Goal: Transaction & Acquisition: Obtain resource

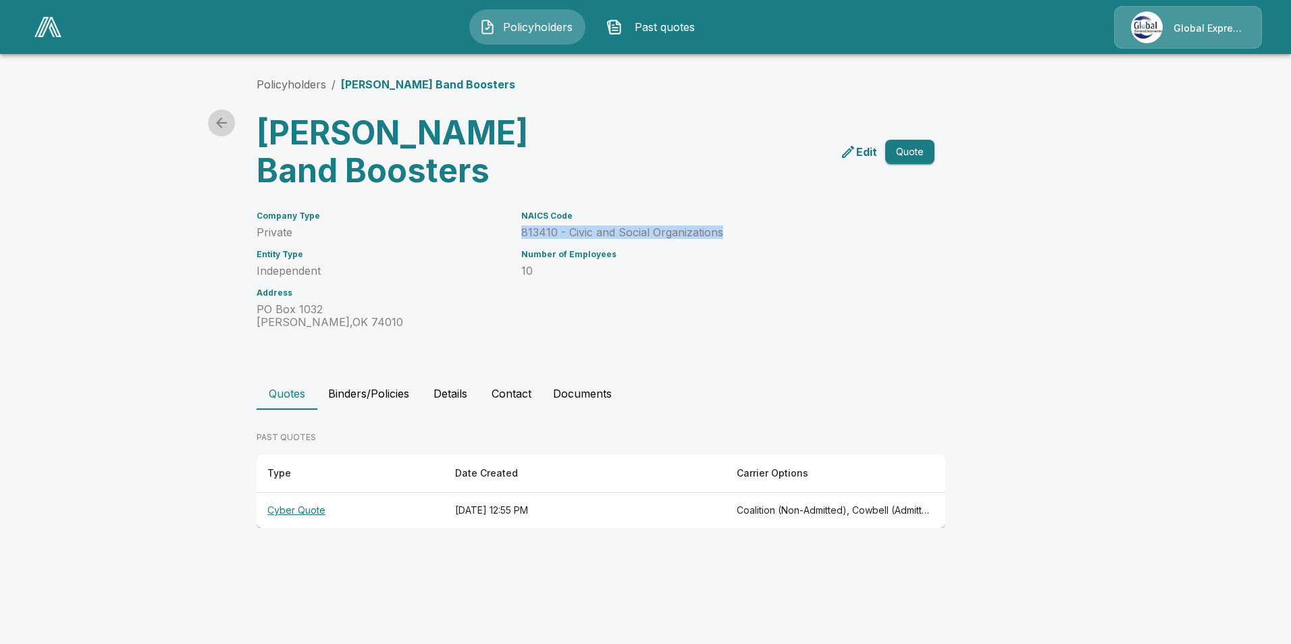
click at [217, 120] on icon "back" at bounding box center [221, 123] width 16 height 16
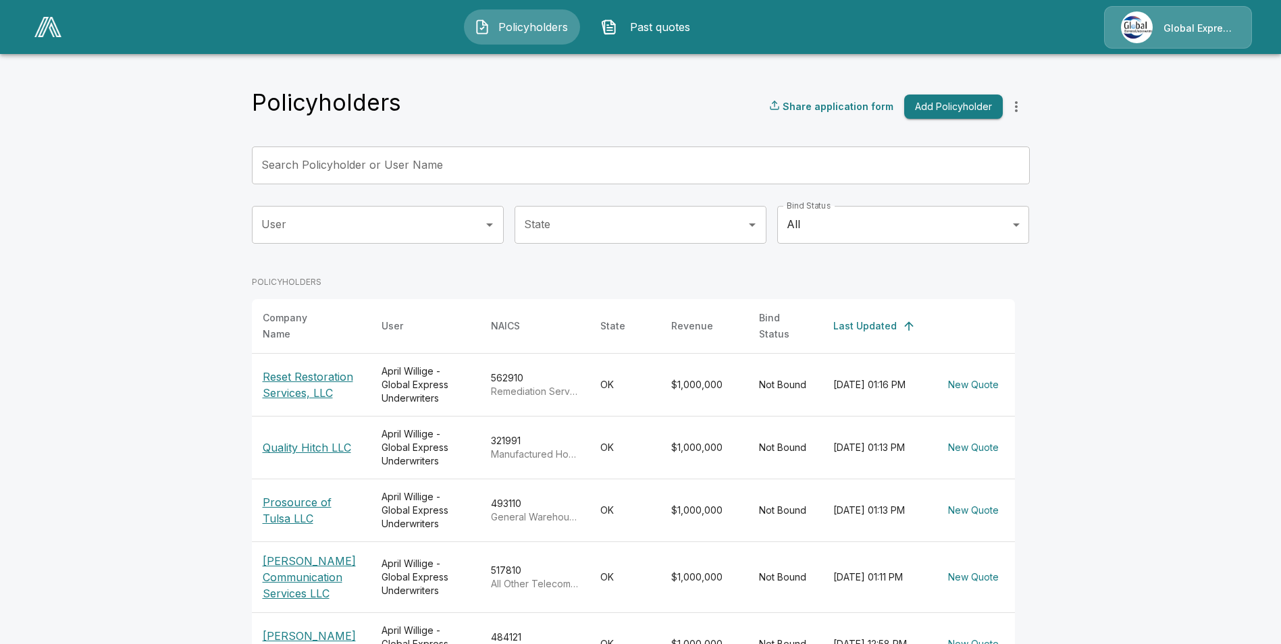
click at [377, 171] on input "Search Policyholder or User Name" at bounding box center [633, 166] width 763 height 38
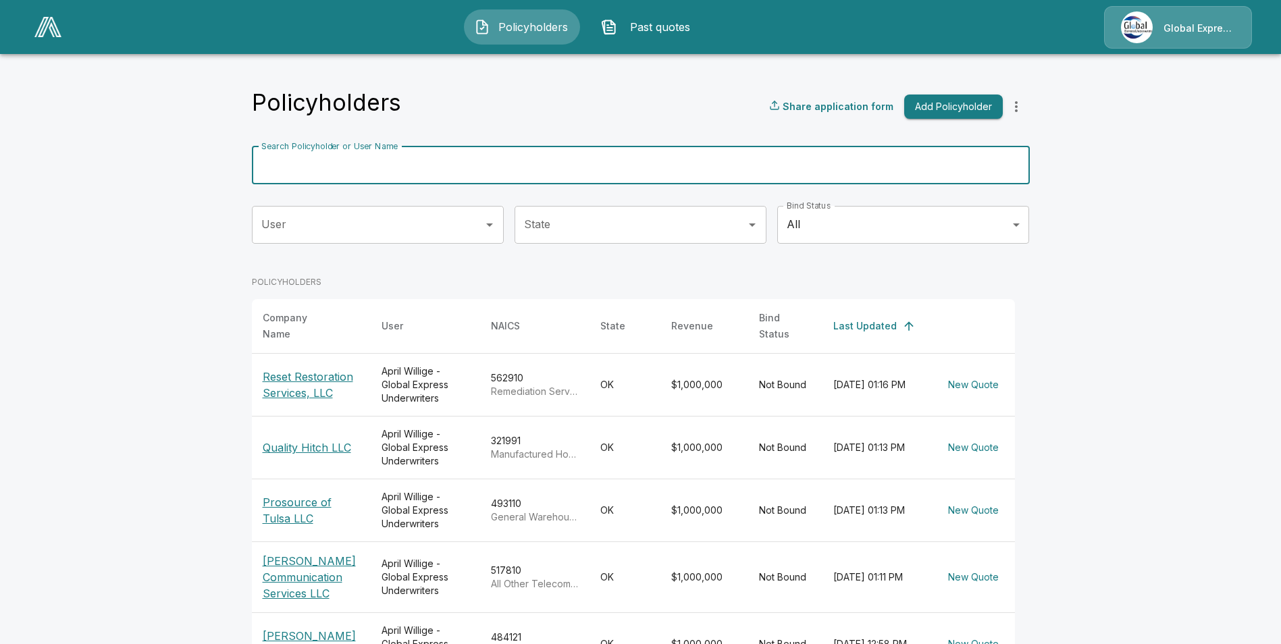
paste input "**********"
type input "**********"
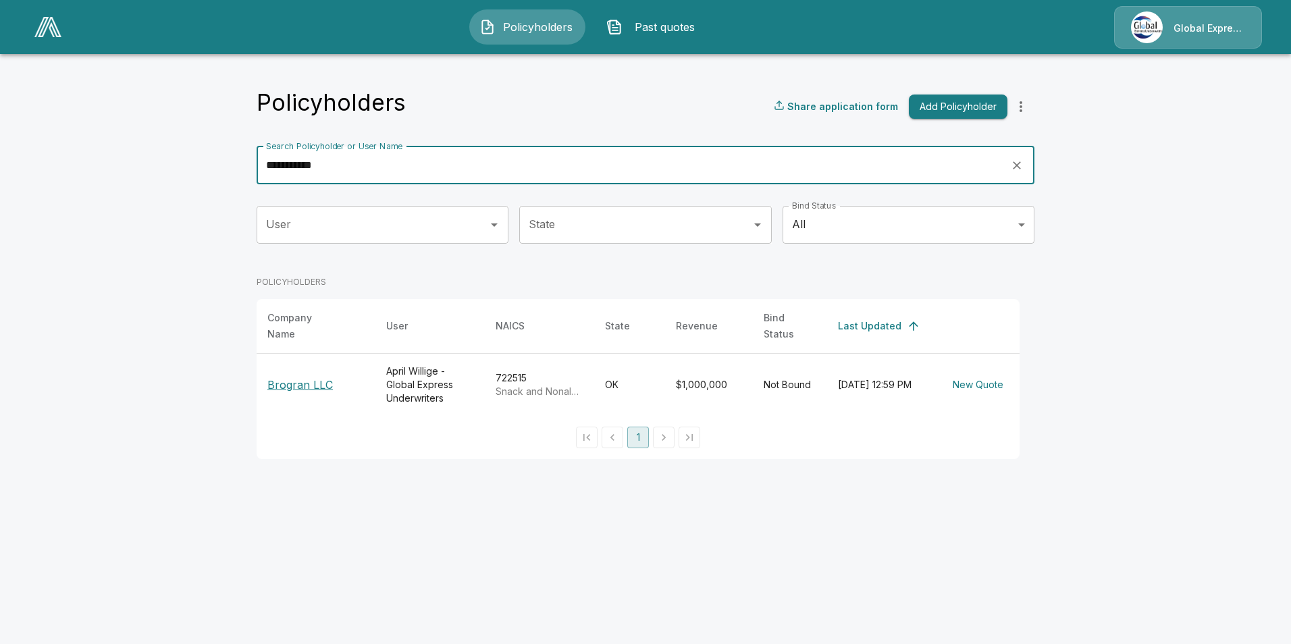
click at [311, 377] on p "Brogran LLC" at bounding box center [315, 385] width 97 height 16
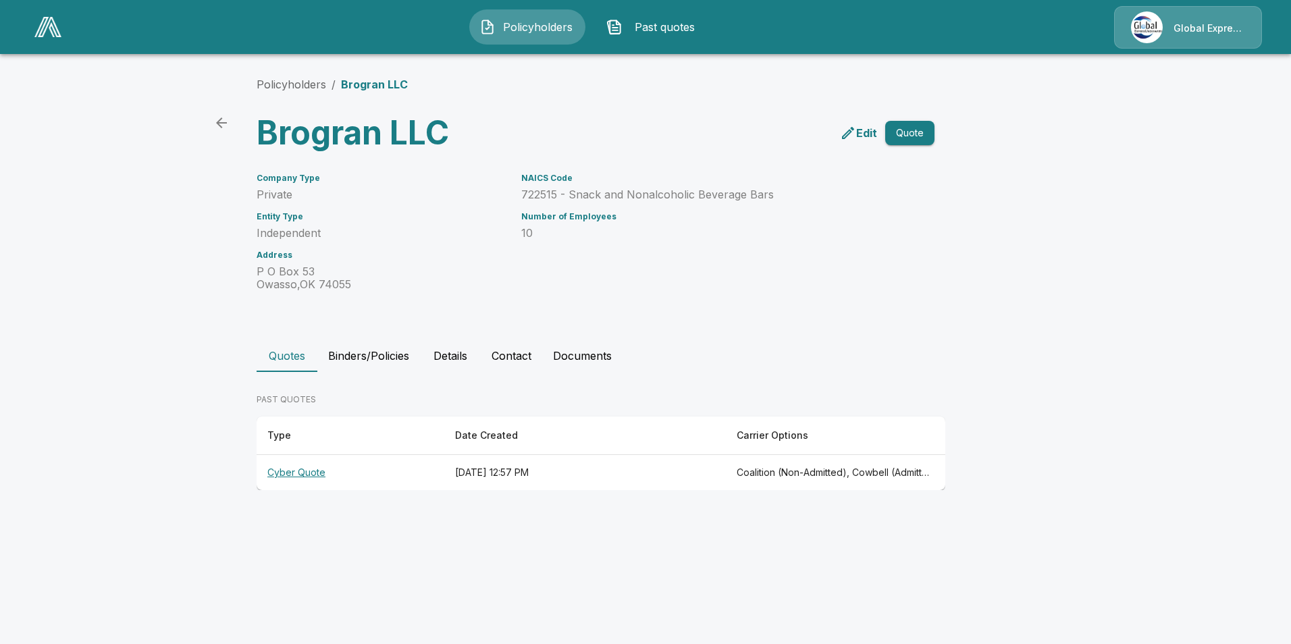
click at [303, 471] on th "Cyber Quote" at bounding box center [351, 473] width 188 height 36
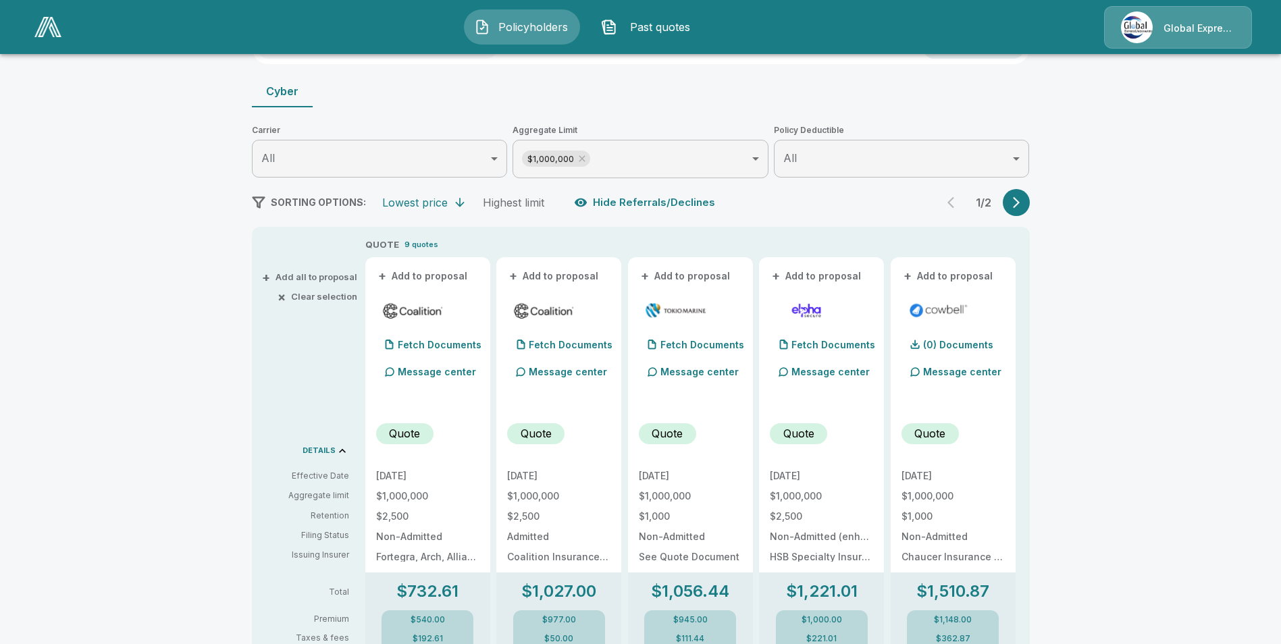
scroll to position [135, 0]
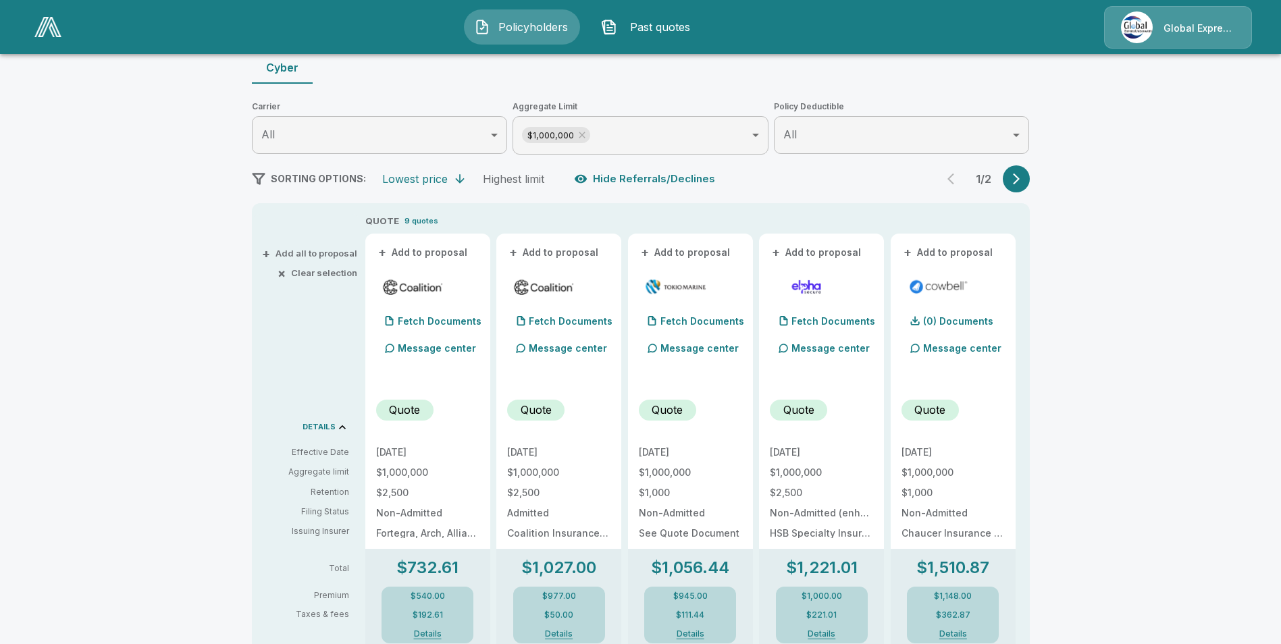
click at [436, 253] on button "+ Add to proposal" at bounding box center [423, 252] width 95 height 15
drag, startPoint x: 557, startPoint y: 253, endPoint x: 662, endPoint y: 261, distance: 104.9
click at [557, 253] on button "+ Add to proposal" at bounding box center [554, 252] width 95 height 15
click at [694, 251] on button "+ Add to proposal" at bounding box center [686, 252] width 95 height 15
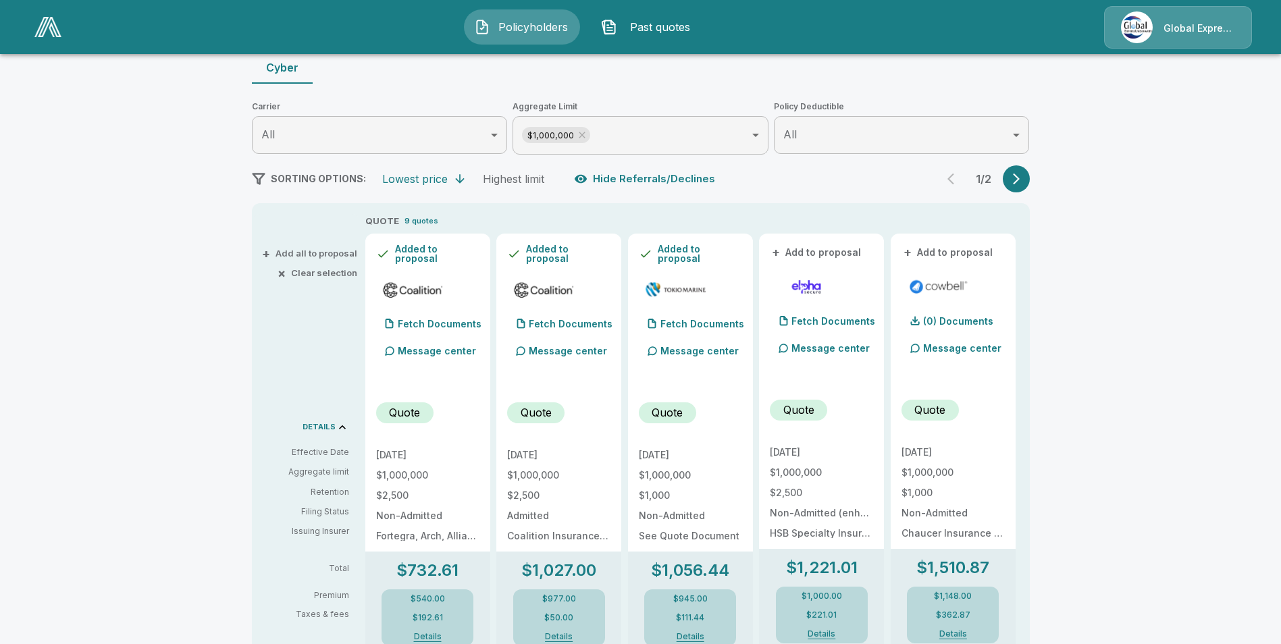
click at [814, 253] on button "+ Add to proposal" at bounding box center [817, 252] width 95 height 15
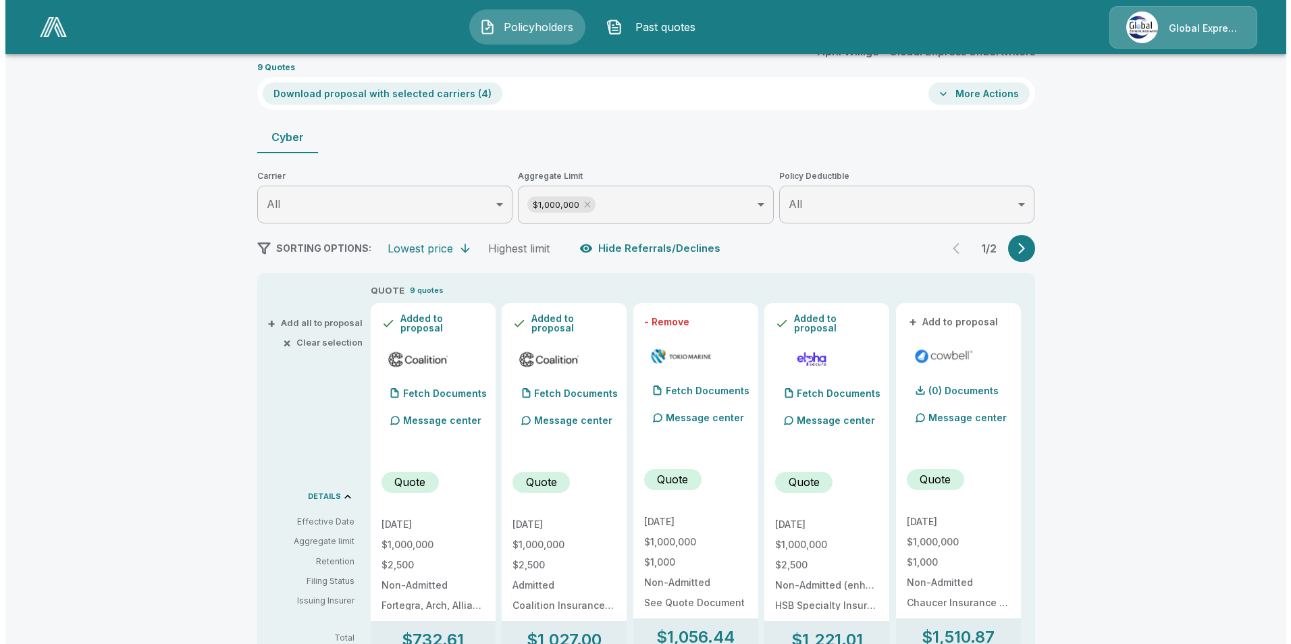
scroll to position [0, 0]
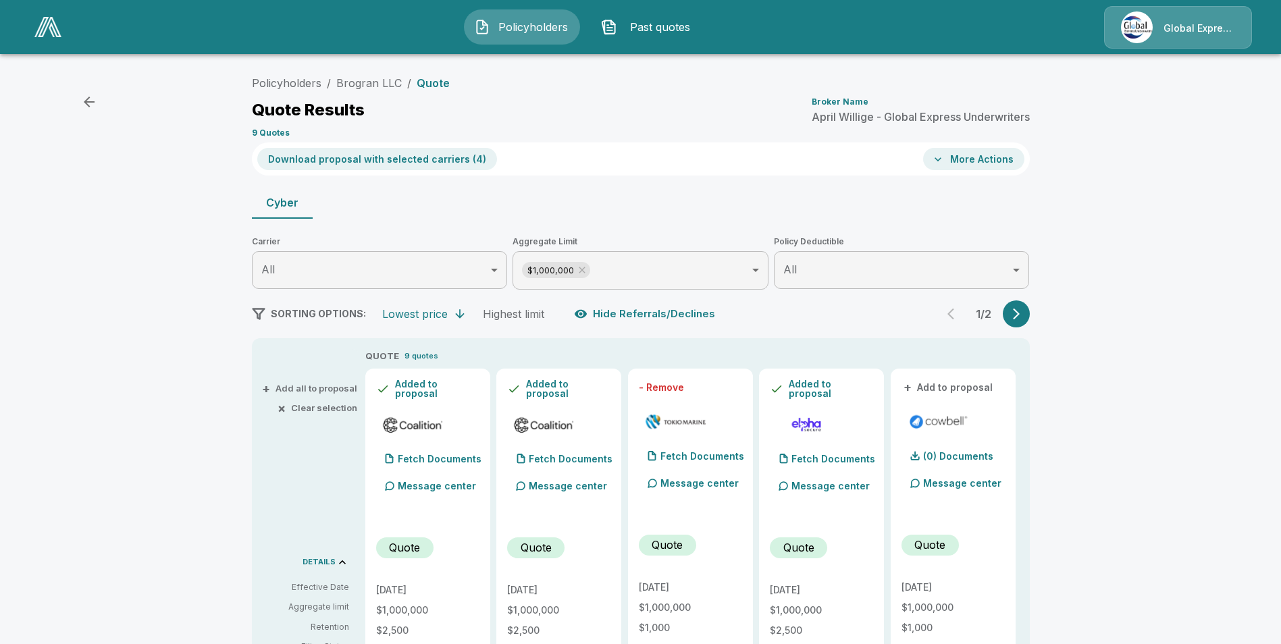
click at [420, 167] on button "Download proposal with selected carriers ( 4 )" at bounding box center [377, 159] width 240 height 22
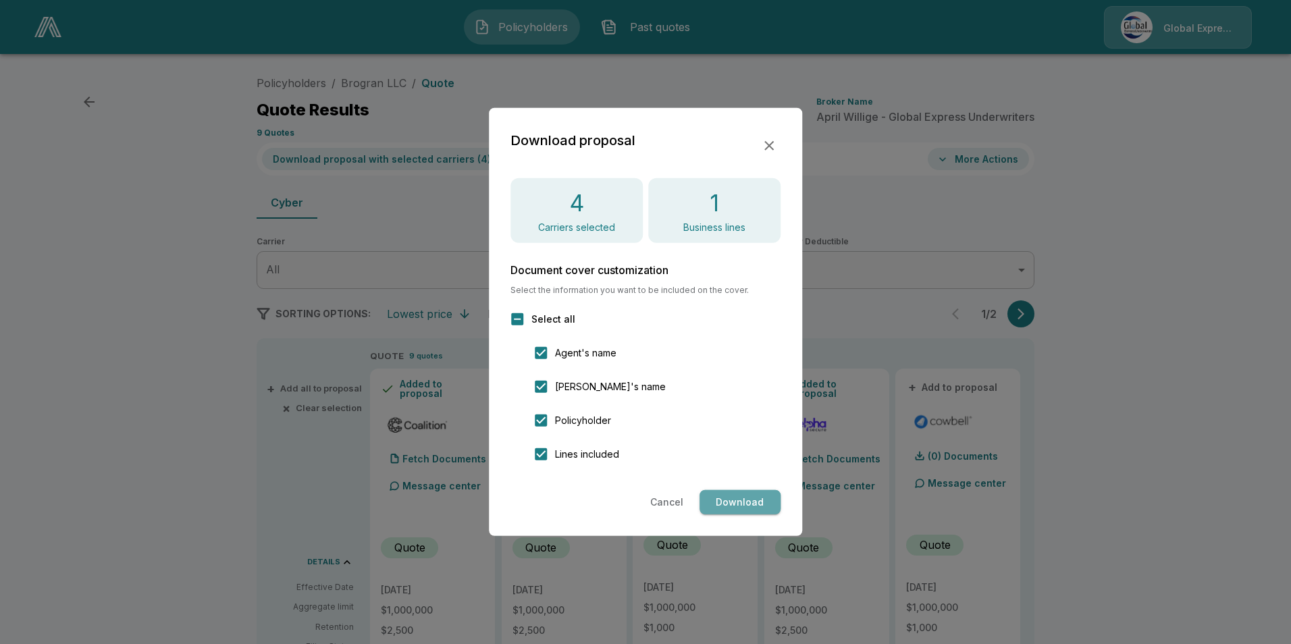
click at [727, 504] on button "Download" at bounding box center [740, 502] width 81 height 25
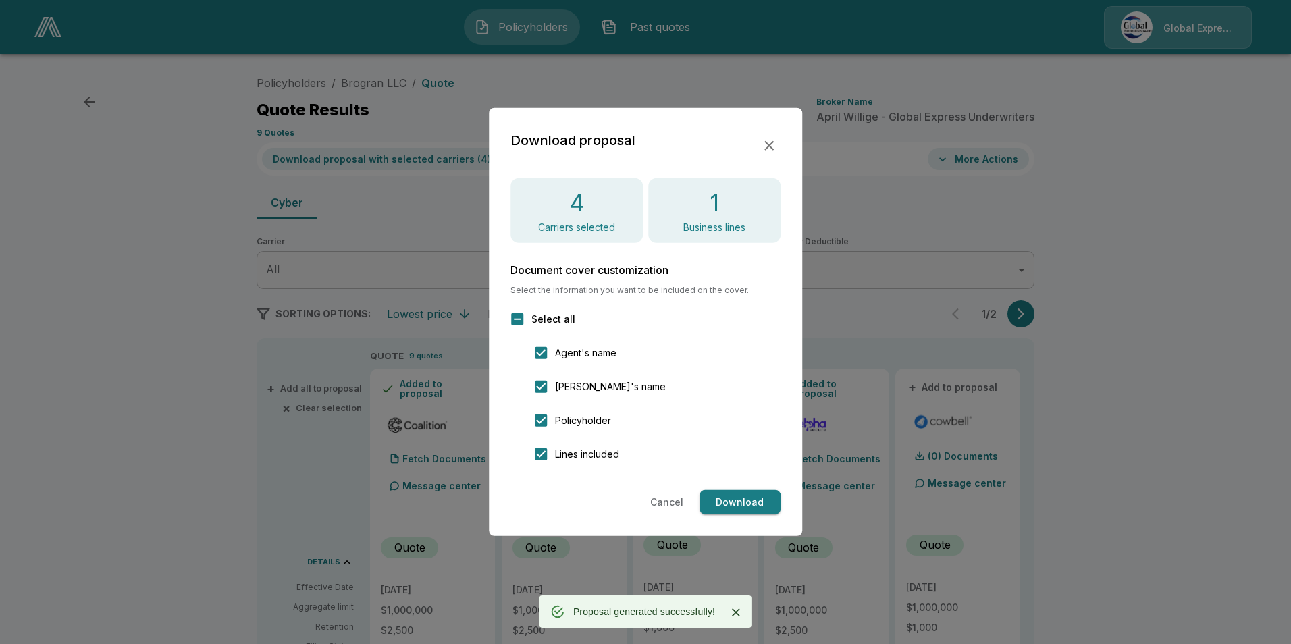
click at [764, 145] on icon "button" at bounding box center [769, 146] width 16 height 16
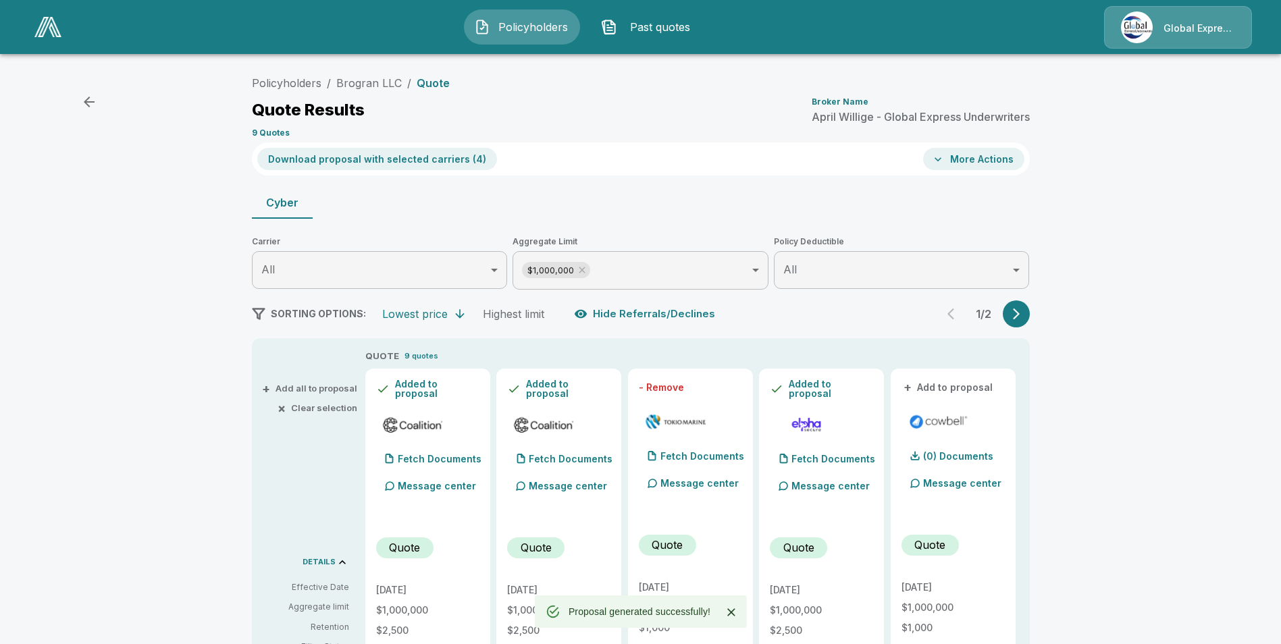
click at [979, 155] on button "More Actions" at bounding box center [973, 159] width 101 height 22
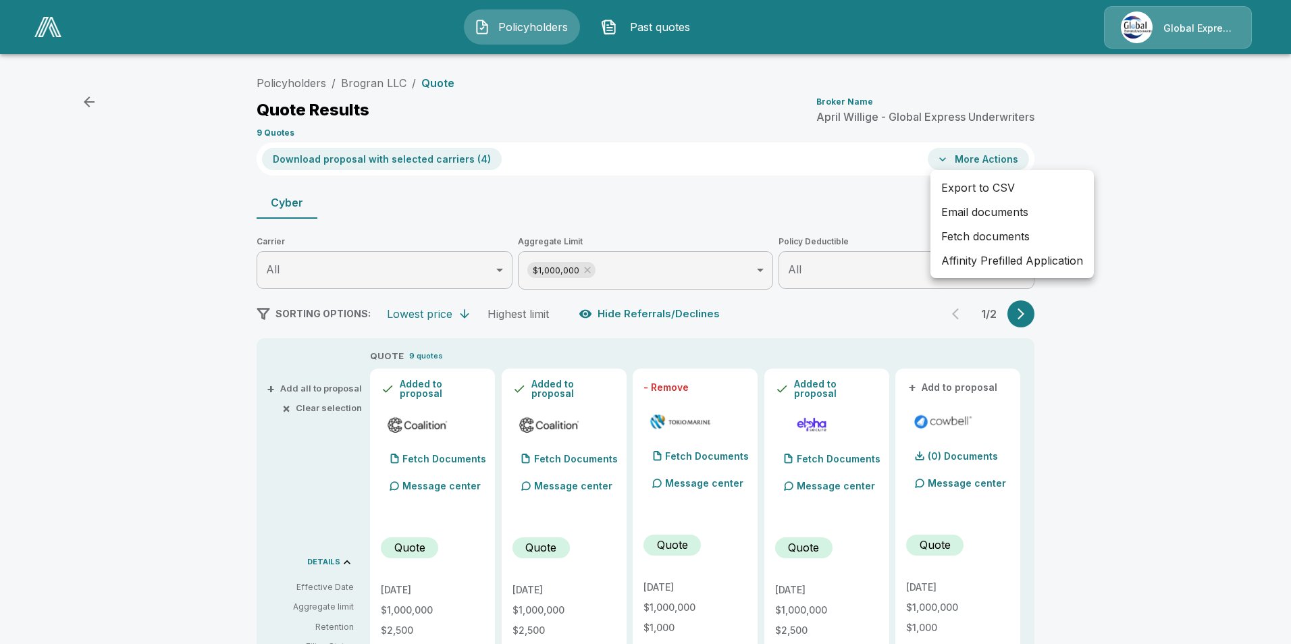
click at [982, 265] on li "Affinity Prefilled Application" at bounding box center [1012, 261] width 163 height 24
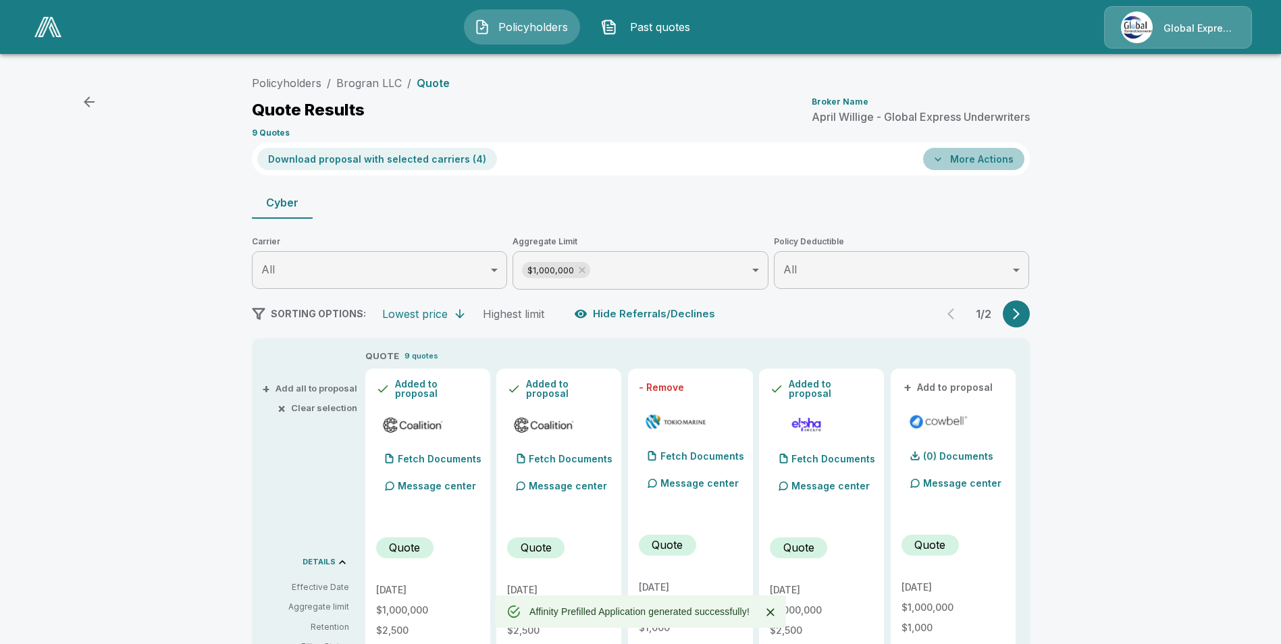
click at [983, 162] on button "More Actions" at bounding box center [973, 159] width 101 height 22
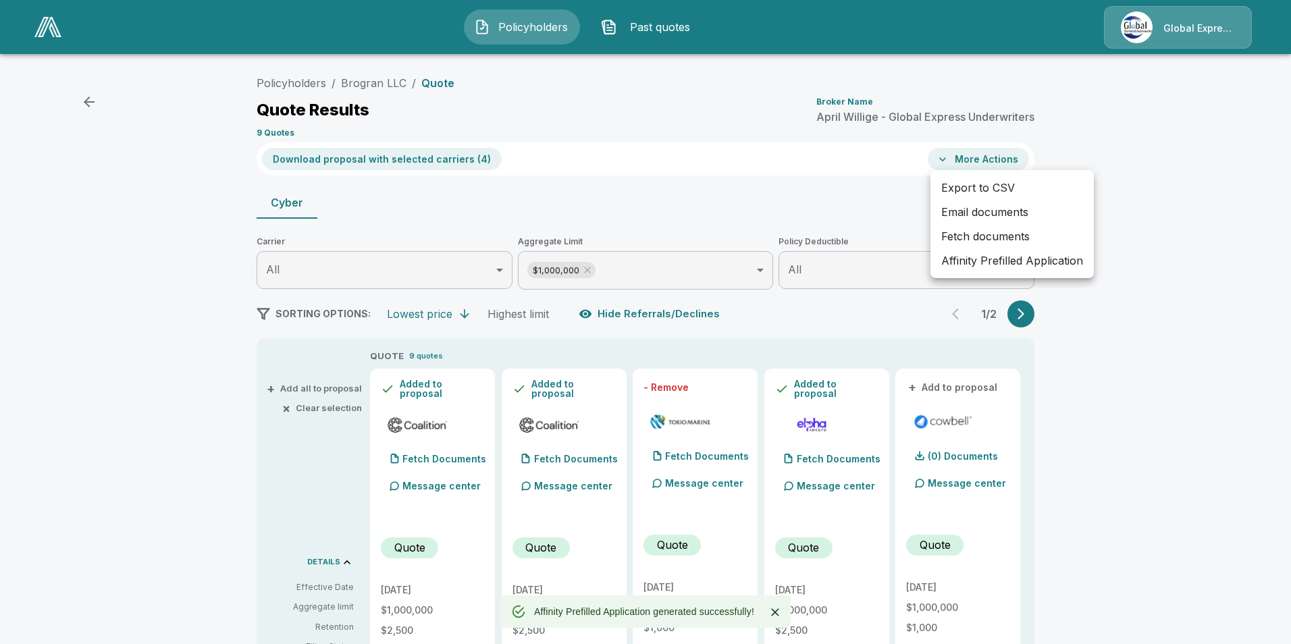
click at [1004, 211] on li "Email documents" at bounding box center [1012, 212] width 163 height 24
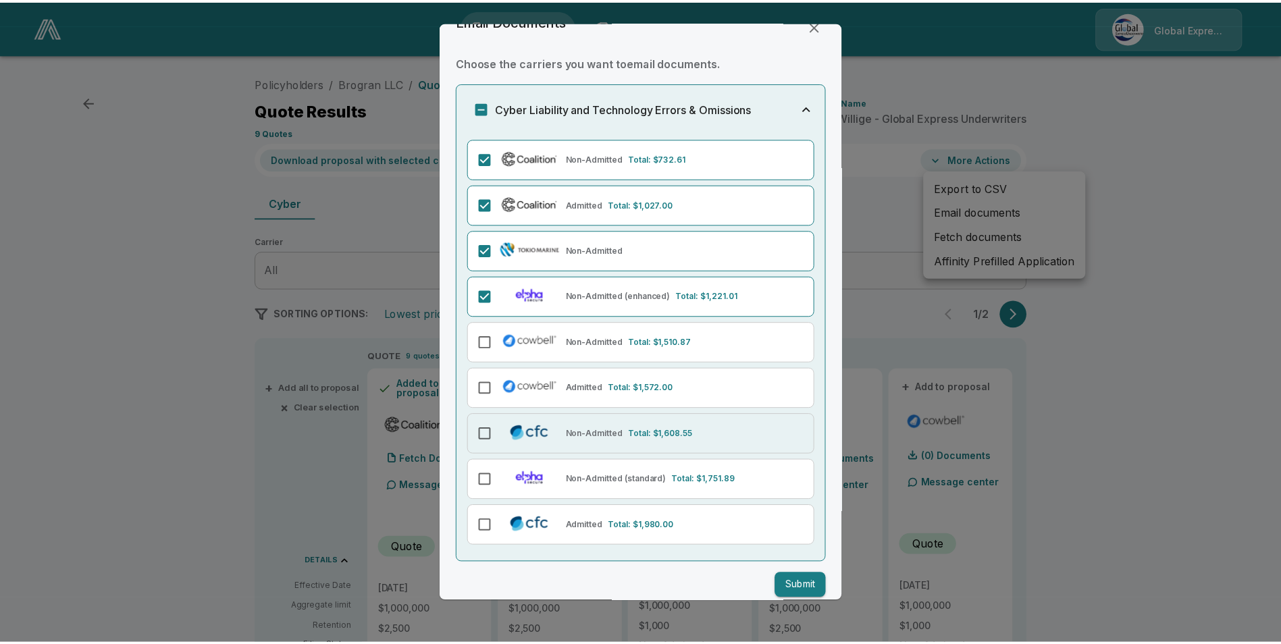
scroll to position [42, 0]
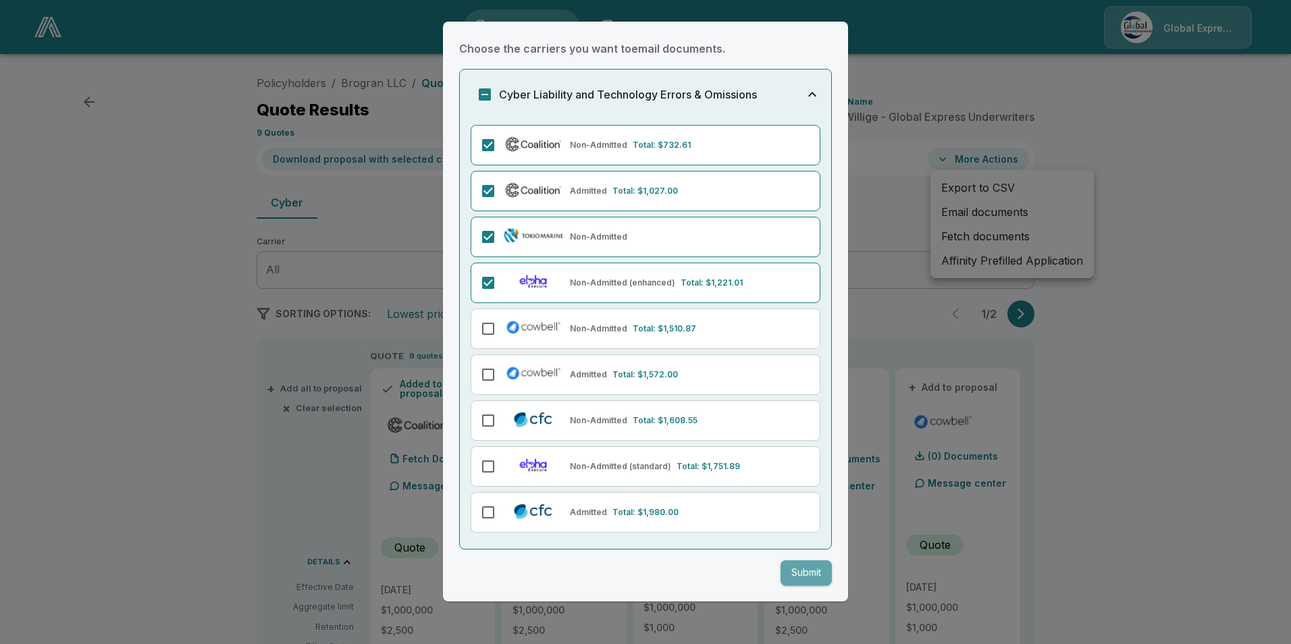
click at [784, 571] on button "Submit" at bounding box center [806, 573] width 51 height 25
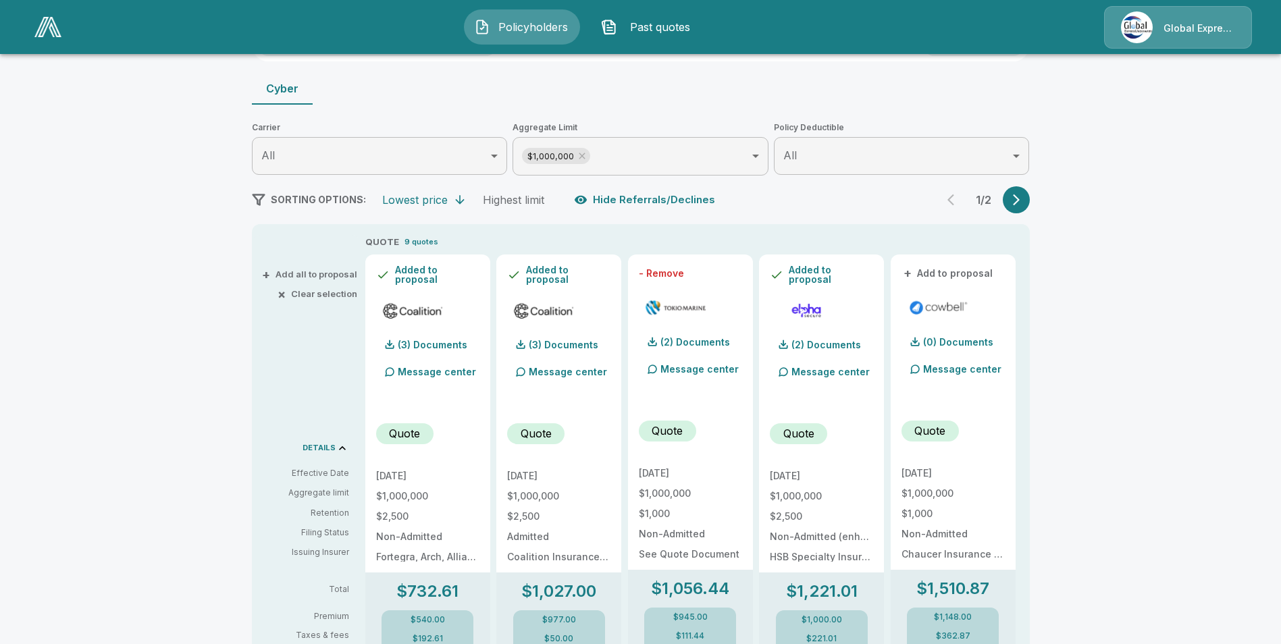
scroll to position [203, 0]
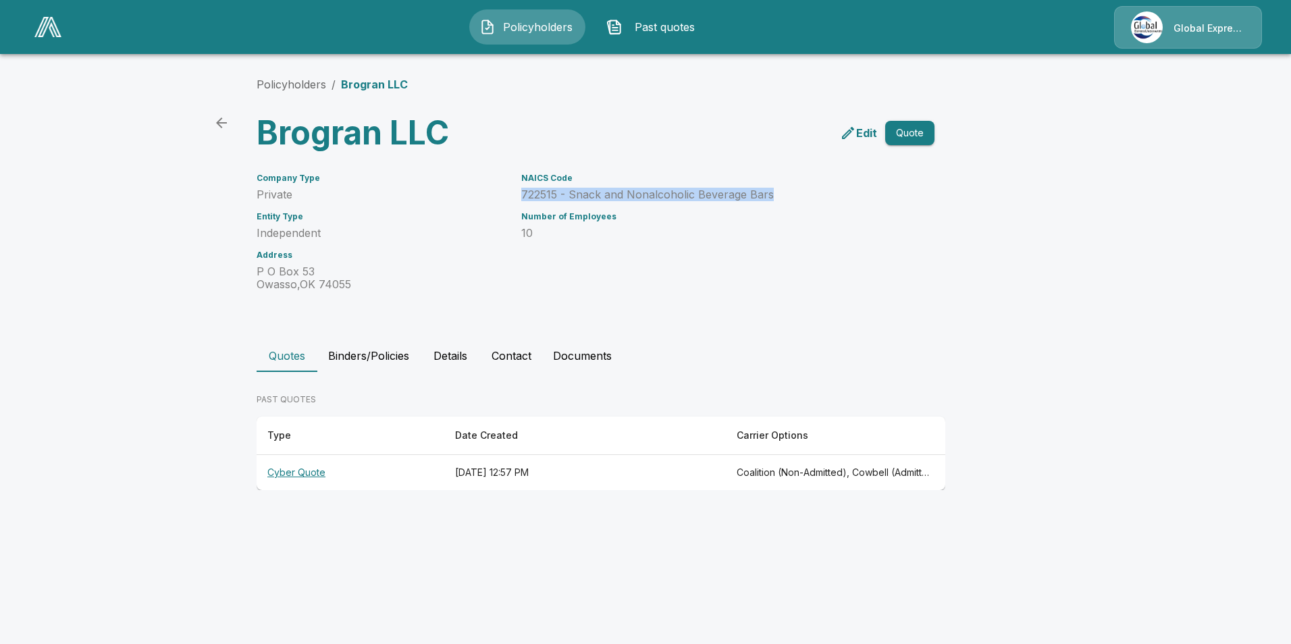
drag, startPoint x: 520, startPoint y: 190, endPoint x: 774, endPoint y: 199, distance: 254.0
click at [774, 199] on div "NAICS Code 722515 - Snack and Nonalcoholic Beverage Bars Number of Employees 10" at bounding box center [703, 224] width 397 height 134
drag, startPoint x: 774, startPoint y: 199, endPoint x: 706, endPoint y: 176, distance: 71.8
drag, startPoint x: 706, startPoint y: 176, endPoint x: 596, endPoint y: 201, distance: 112.7
click at [596, 201] on p "722515 - Snack and Nonalcoholic Beverage Bars" at bounding box center [711, 194] width 381 height 13
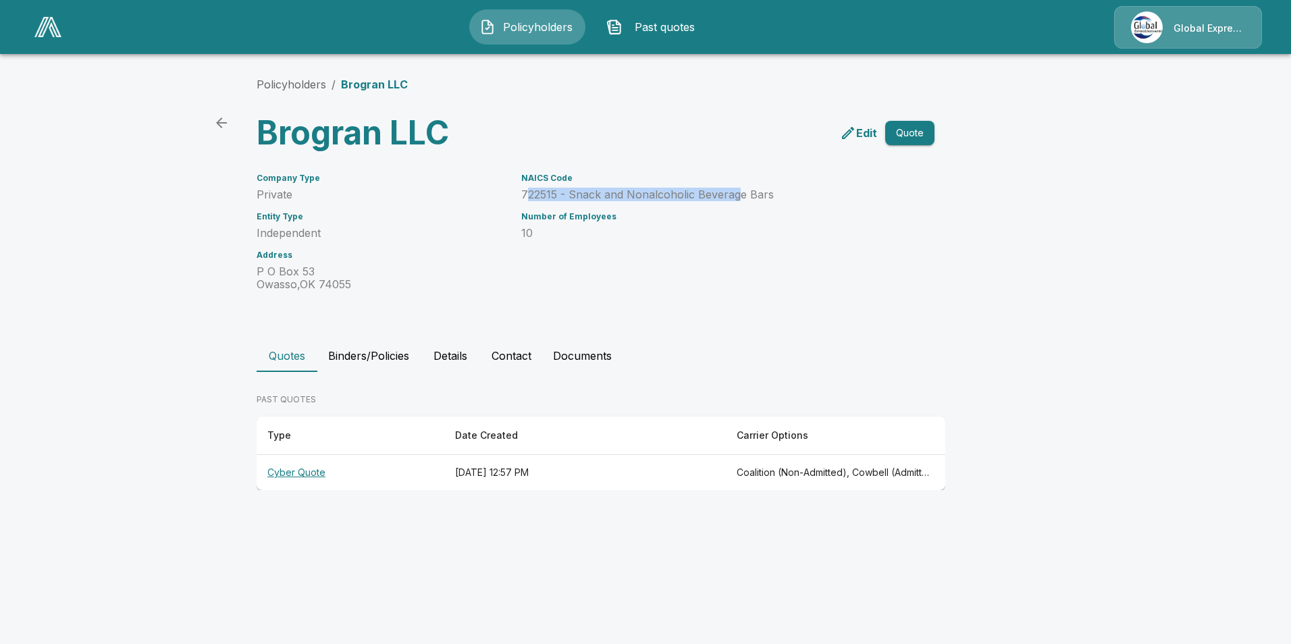
drag, startPoint x: 526, startPoint y: 195, endPoint x: 723, endPoint y: 200, distance: 197.2
click at [723, 200] on p "722515 - Snack and Nonalcoholic Beverage Bars" at bounding box center [711, 194] width 381 height 13
click at [464, 186] on div "Company Type Private" at bounding box center [381, 188] width 249 height 28
drag, startPoint x: 523, startPoint y: 194, endPoint x: 777, endPoint y: 195, distance: 254.6
click at [777, 195] on p "722515 - Snack and Nonalcoholic Beverage Bars" at bounding box center [711, 194] width 381 height 13
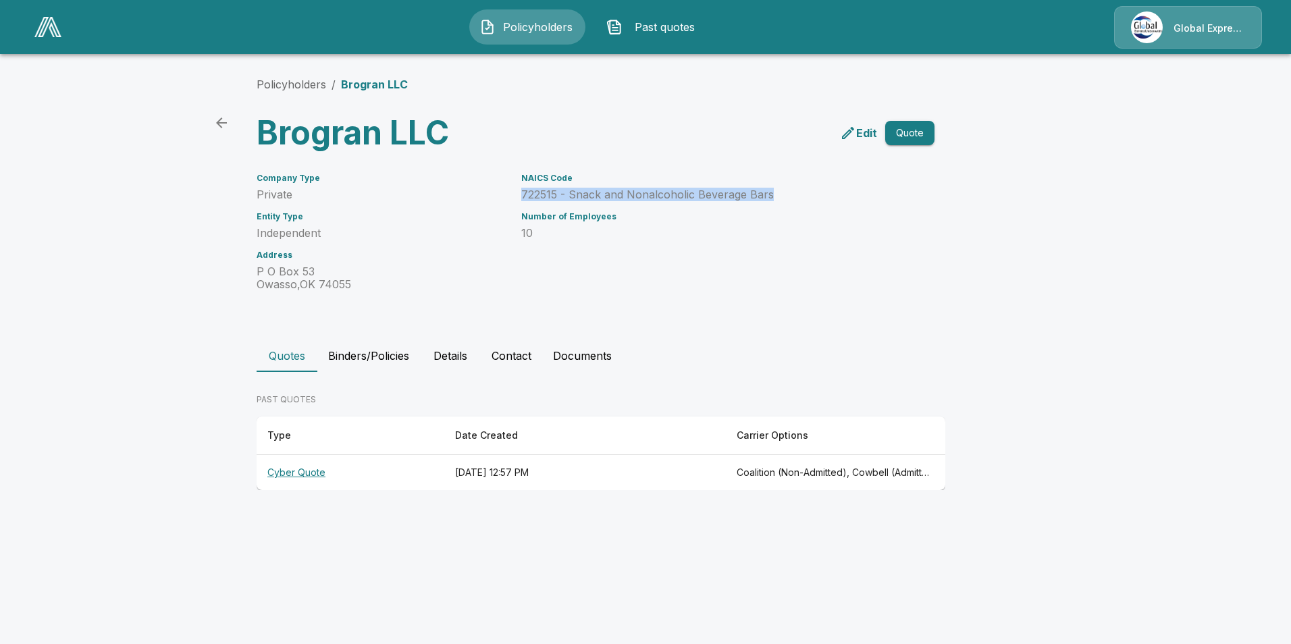
drag, startPoint x: 777, startPoint y: 195, endPoint x: 731, endPoint y: 197, distance: 46.6
copy p "722515 - Snack and Nonalcoholic Beverage Bars"
drag, startPoint x: 301, startPoint y: 82, endPoint x: 325, endPoint y: 76, distance: 24.4
click at [301, 82] on link "Policyholders" at bounding box center [292, 85] width 70 height 14
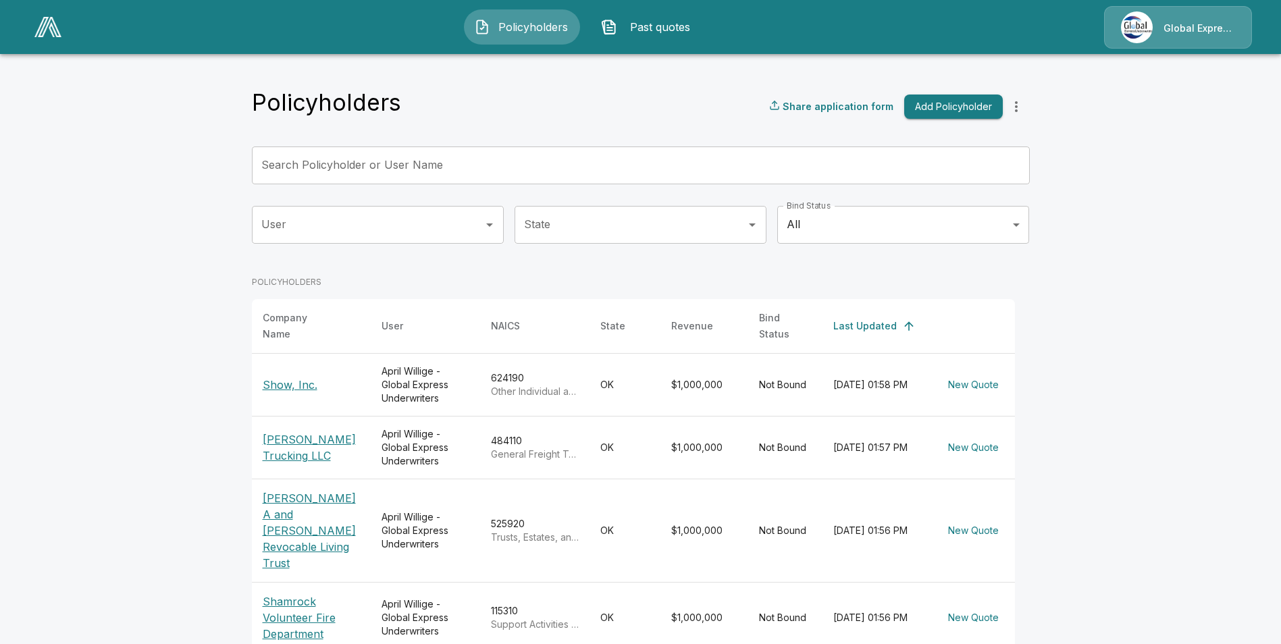
click at [532, 169] on input "Search Policyholder or User Name" at bounding box center [633, 166] width 763 height 38
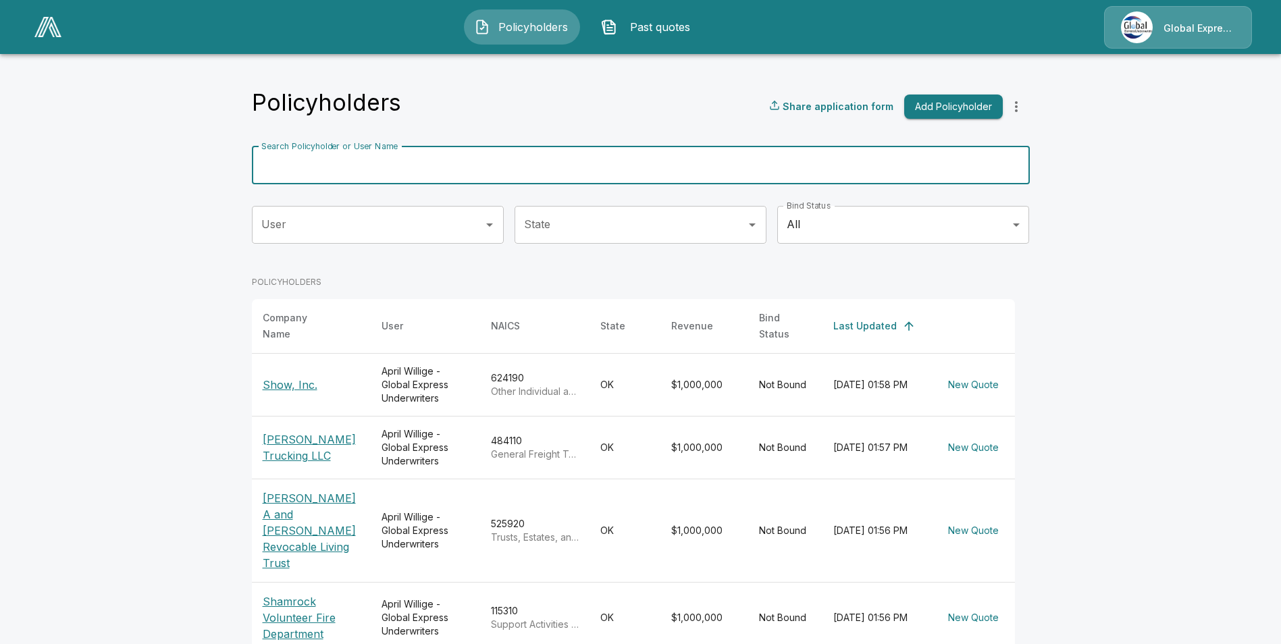
paste input "**********"
type input "**********"
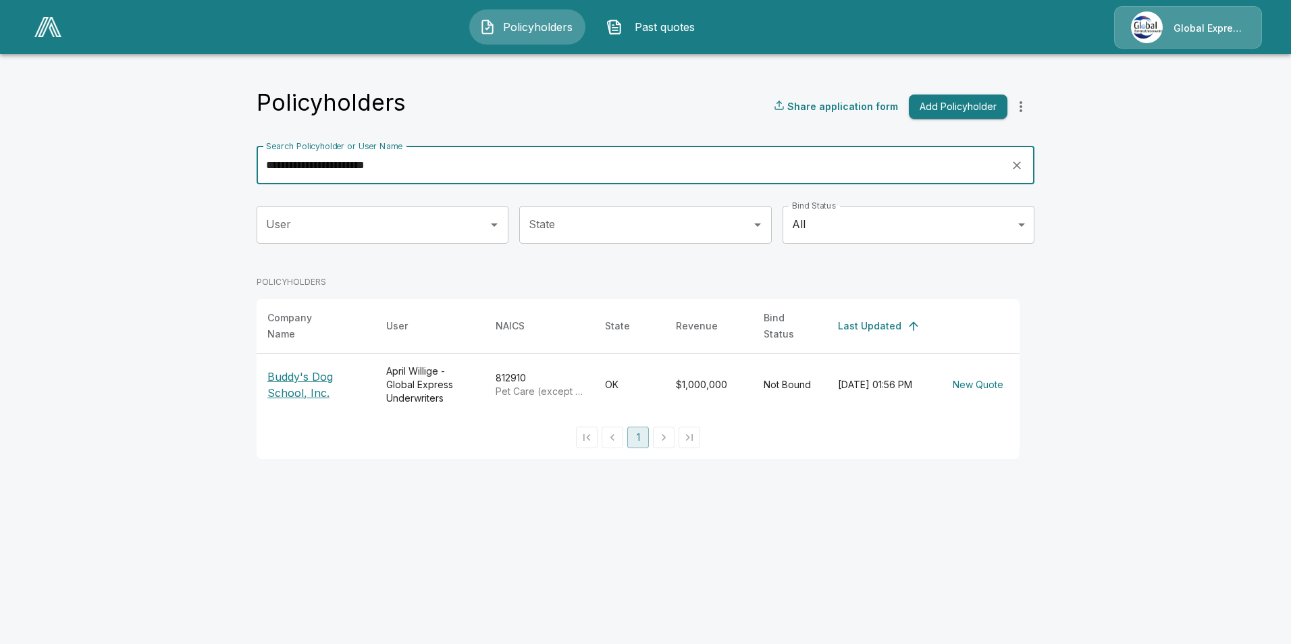
click at [312, 371] on p "Buddy's Dog School, Inc." at bounding box center [315, 385] width 97 height 32
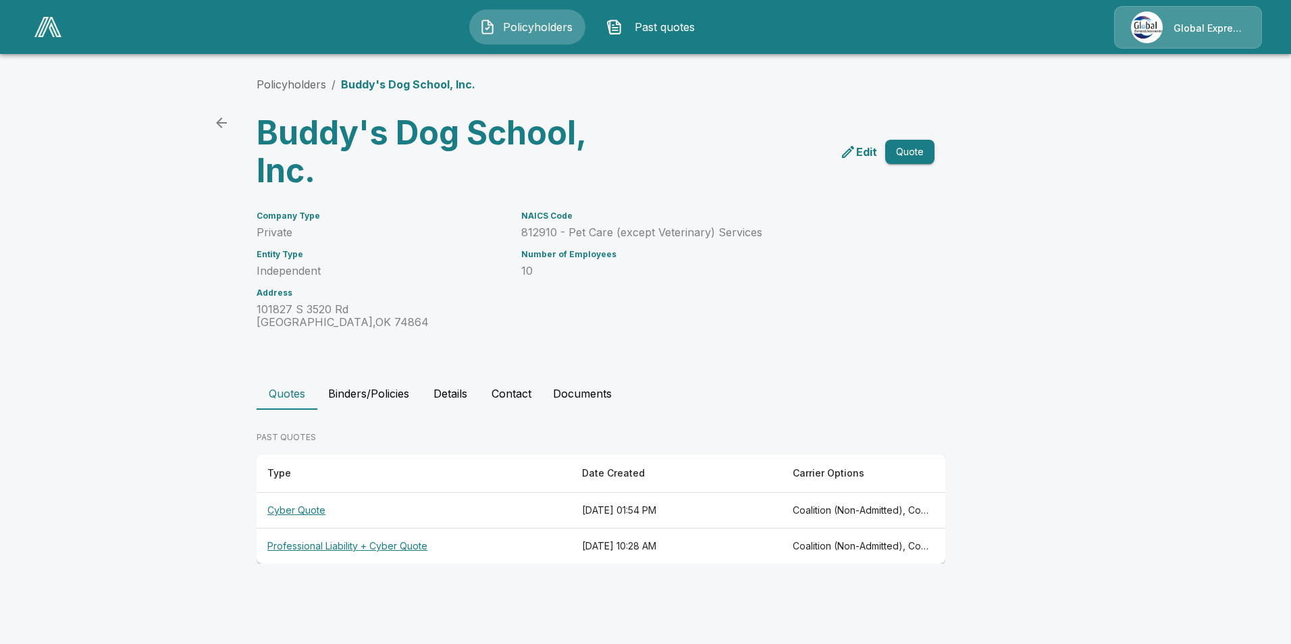
click at [296, 511] on th "Cyber Quote" at bounding box center [414, 511] width 315 height 36
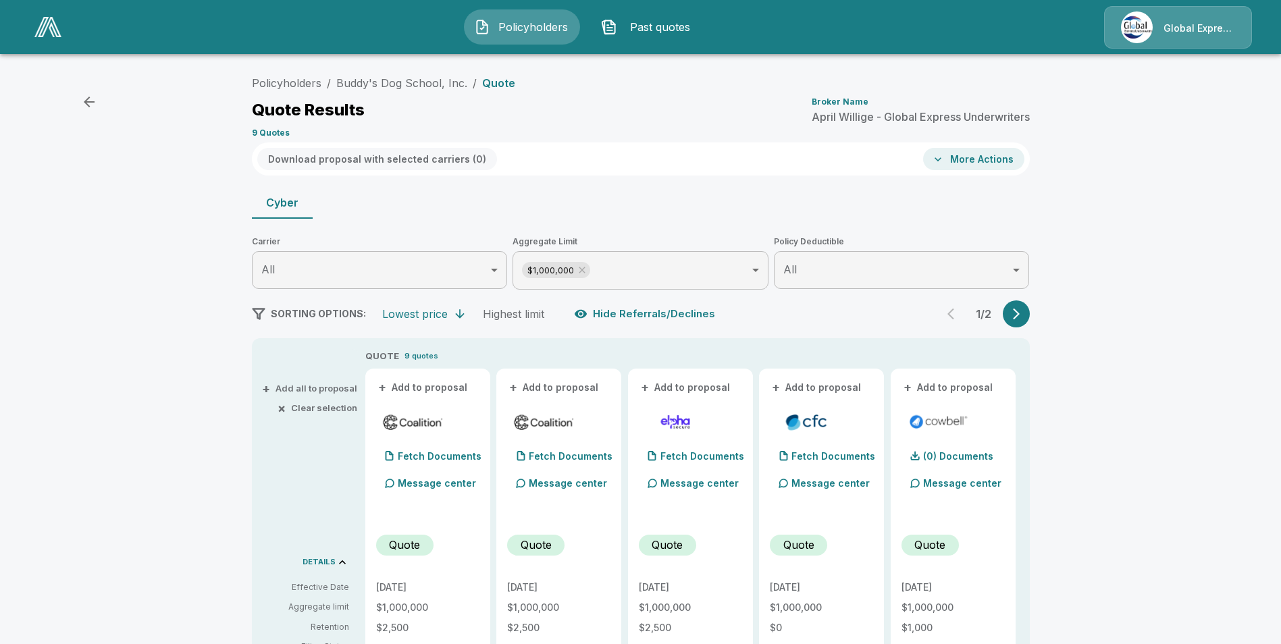
click at [452, 391] on button "+ Add to proposal" at bounding box center [423, 387] width 95 height 15
click at [544, 386] on button "+ Add to proposal" at bounding box center [554, 387] width 95 height 15
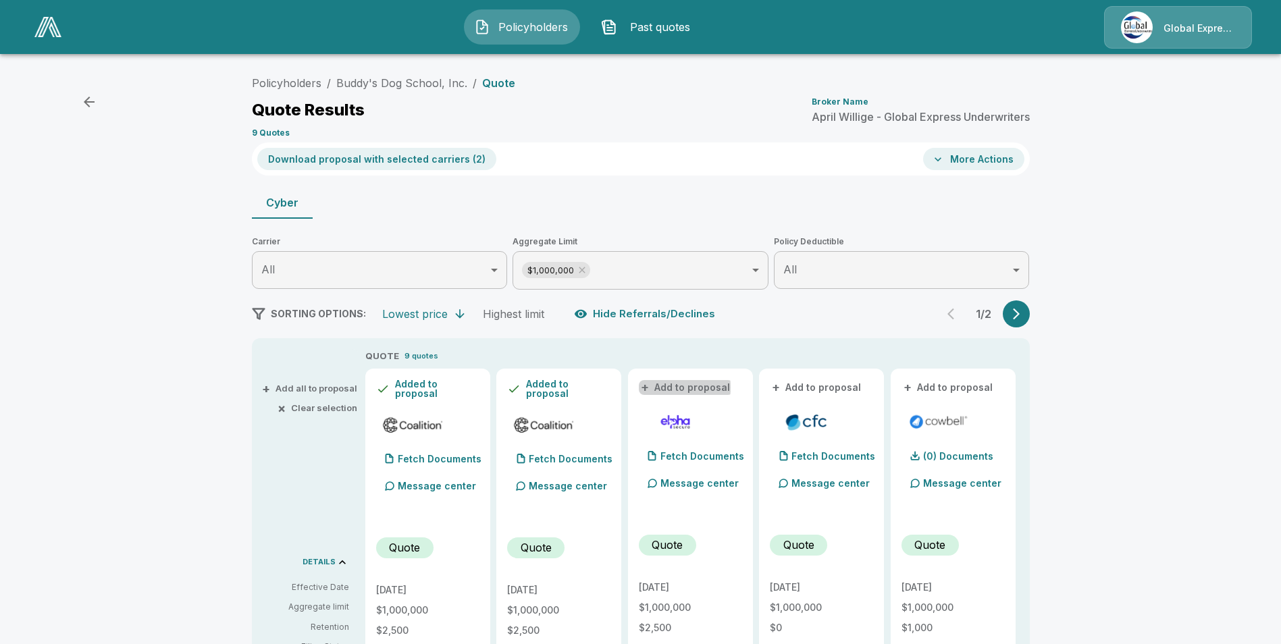
drag, startPoint x: 665, startPoint y: 388, endPoint x: 810, endPoint y: 383, distance: 144.6
click at [666, 388] on button "+ Add to proposal" at bounding box center [686, 387] width 95 height 15
click at [811, 382] on button "+ Add to proposal" at bounding box center [817, 387] width 95 height 15
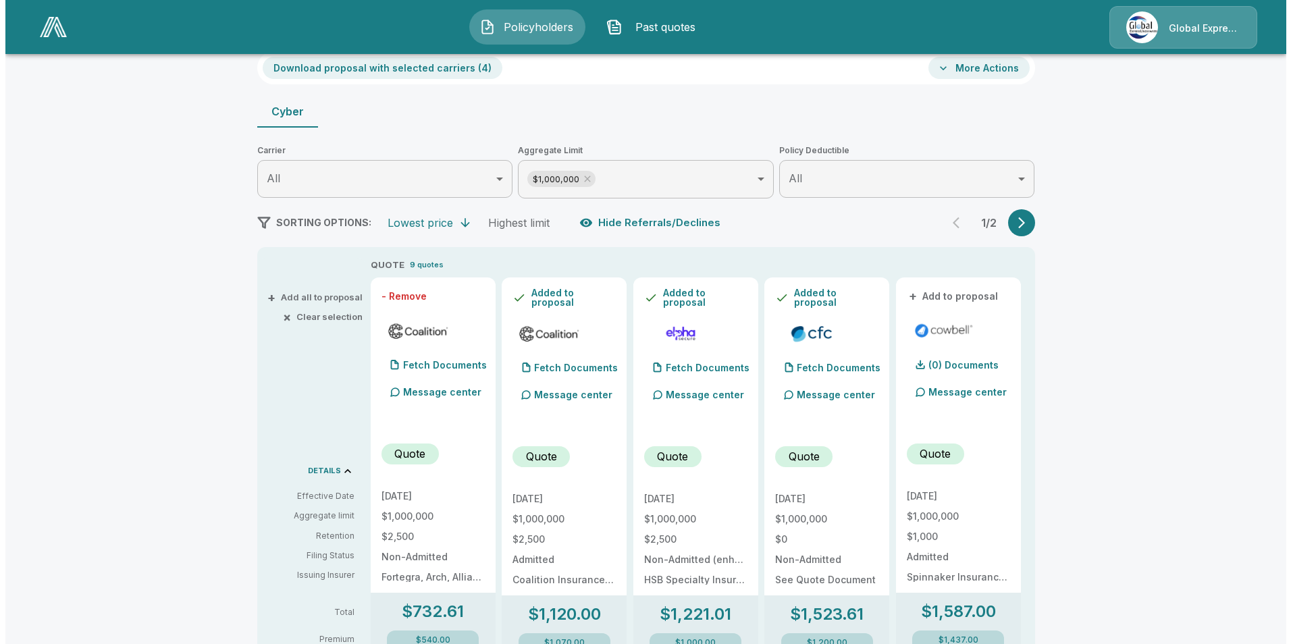
scroll to position [68, 0]
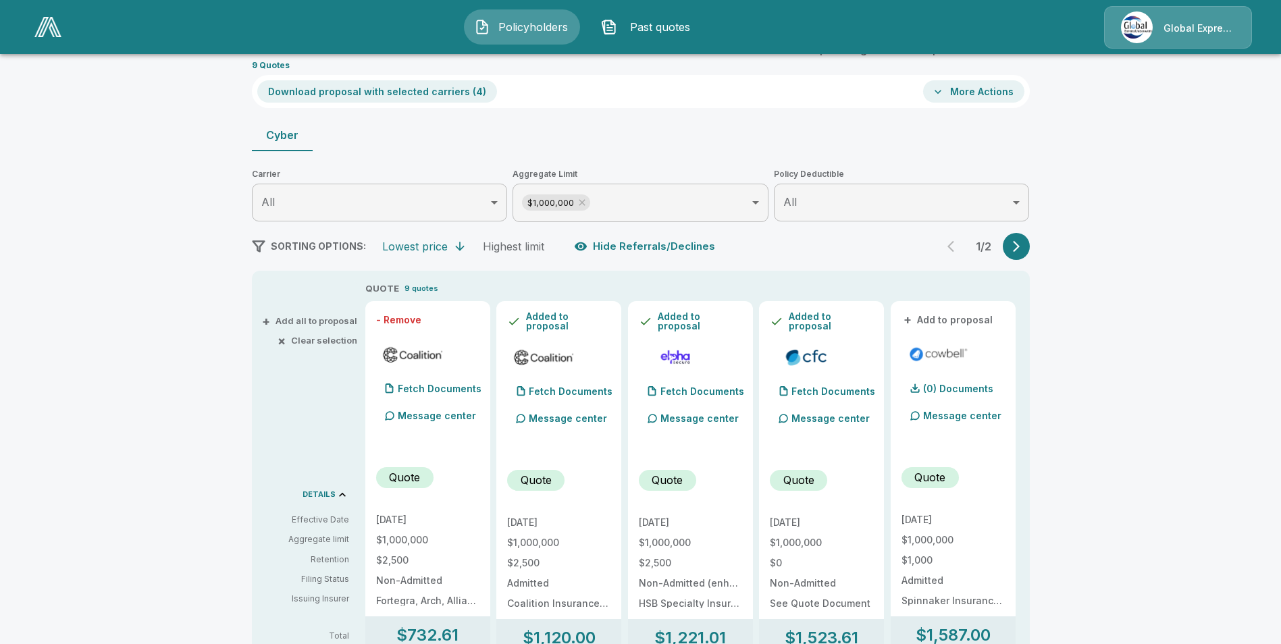
click at [437, 89] on button "Download proposal with selected carriers ( 4 )" at bounding box center [377, 91] width 240 height 22
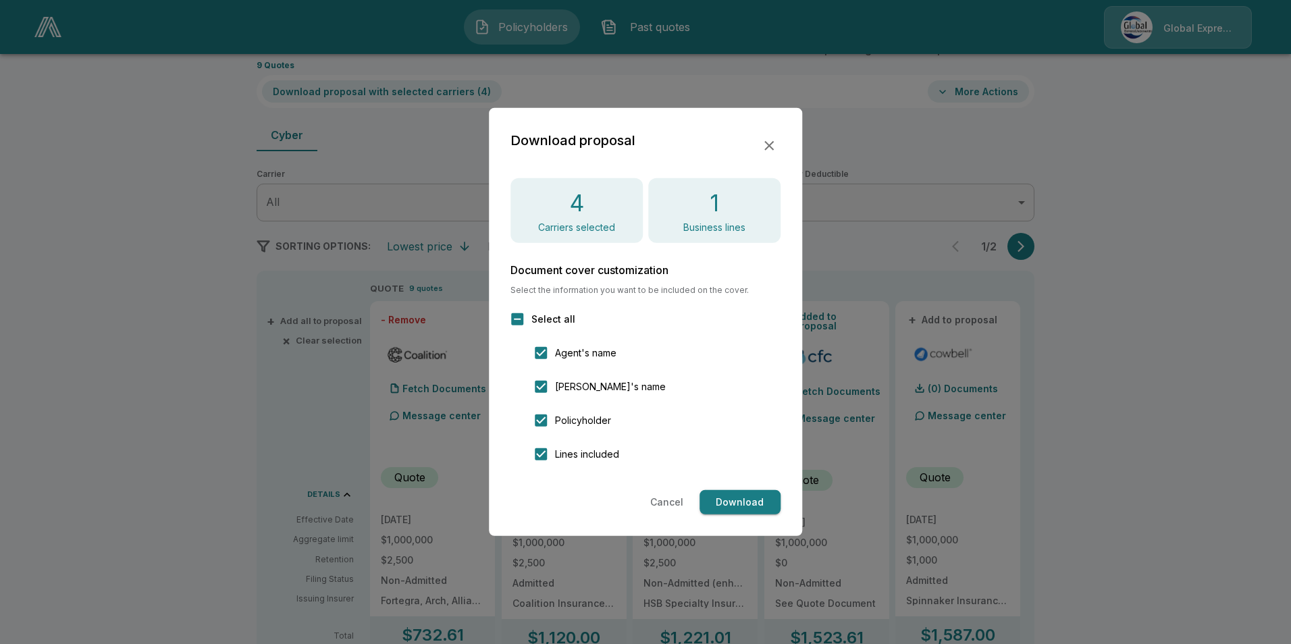
click at [750, 505] on button "Download" at bounding box center [740, 502] width 81 height 25
click at [769, 145] on icon "button" at bounding box center [769, 146] width 16 height 16
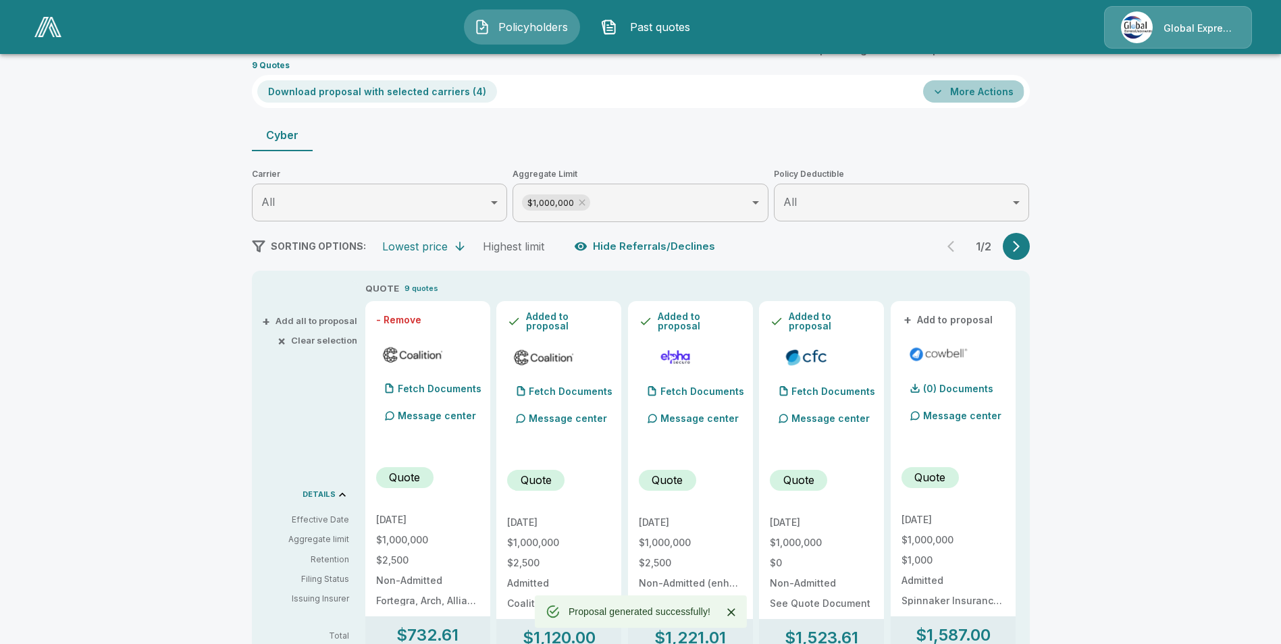
click at [974, 93] on button "More Actions" at bounding box center [973, 91] width 101 height 22
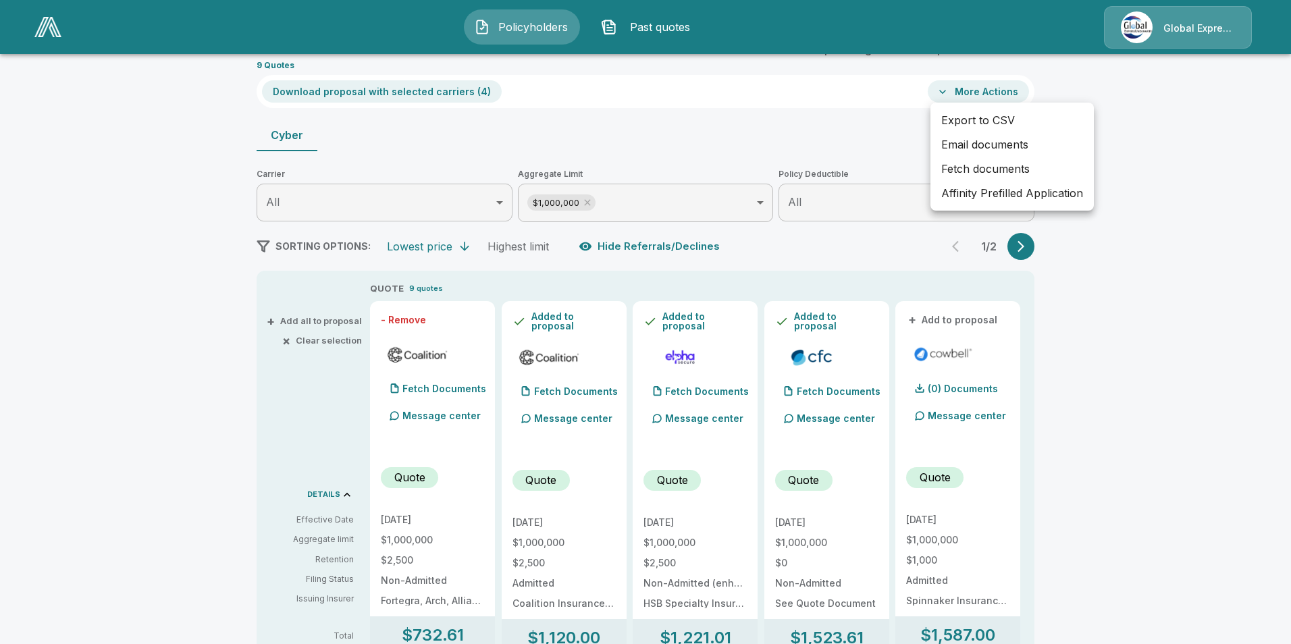
click at [966, 190] on li "Affinity Prefilled Application" at bounding box center [1012, 193] width 163 height 24
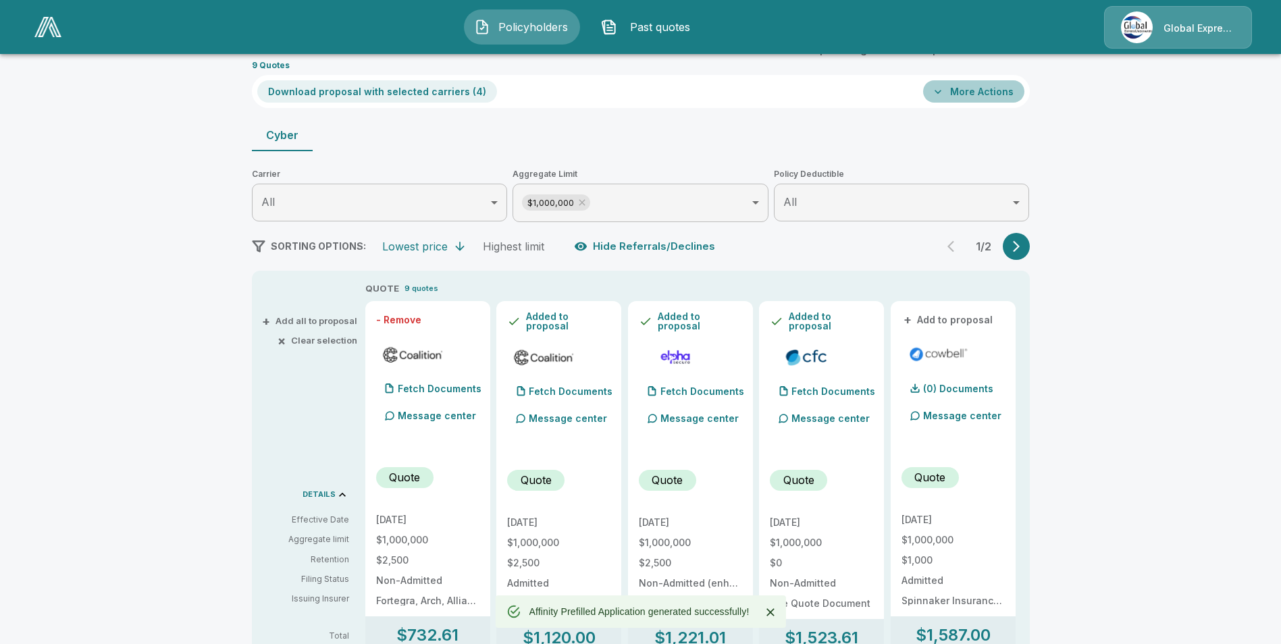
click at [981, 90] on button "More Actions" at bounding box center [973, 91] width 101 height 22
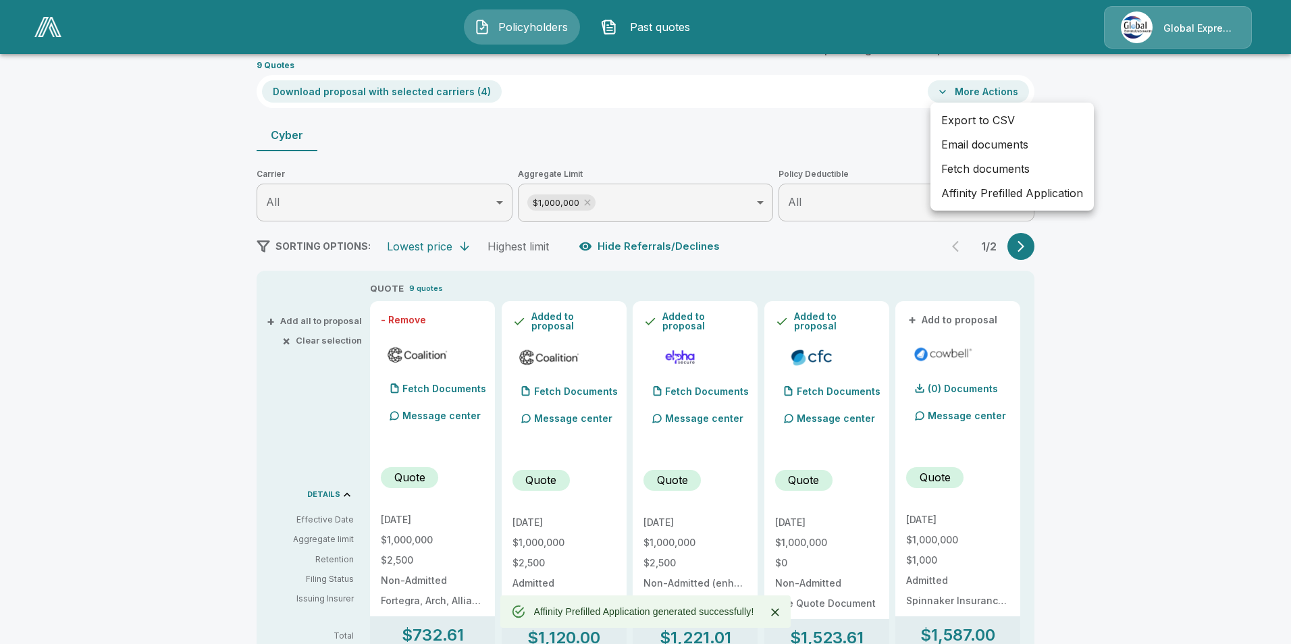
click at [972, 145] on li "Email documents" at bounding box center [1012, 144] width 163 height 24
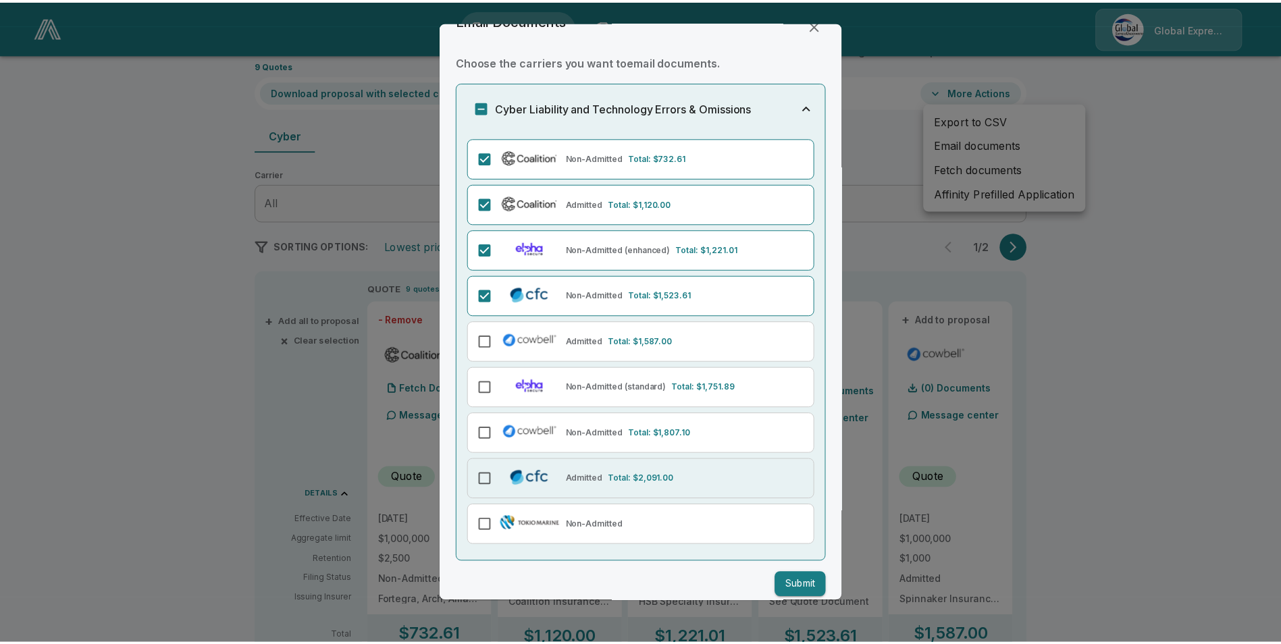
scroll to position [42, 0]
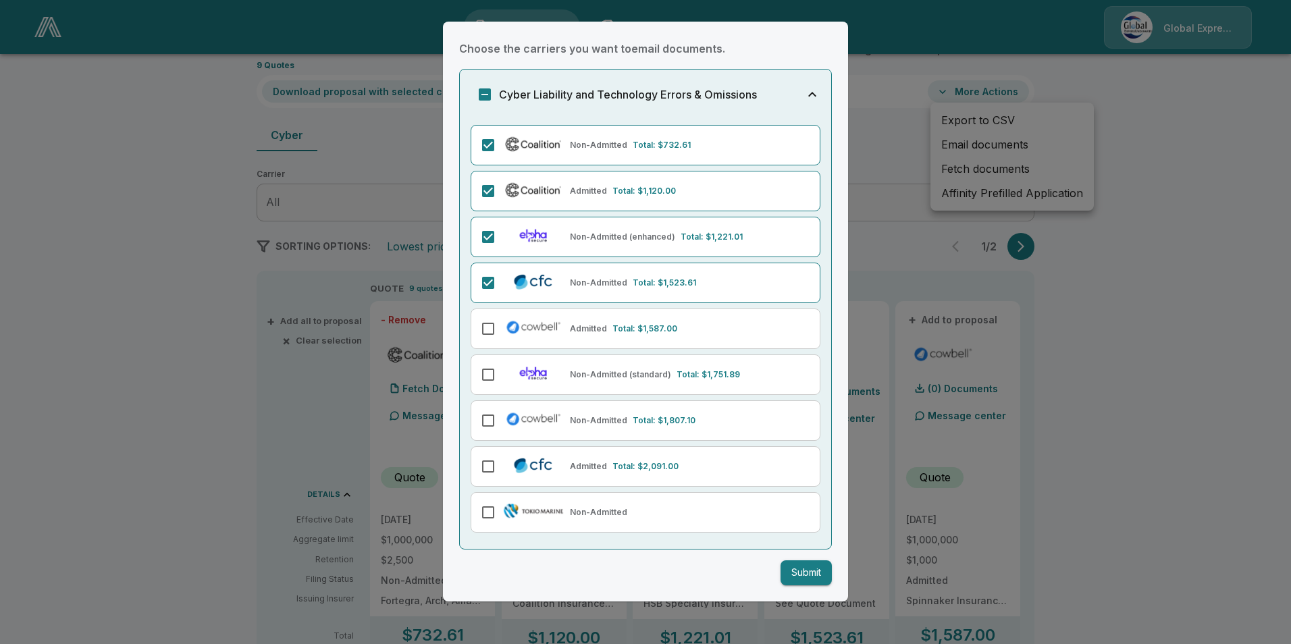
click at [796, 574] on button "Submit" at bounding box center [806, 573] width 51 height 25
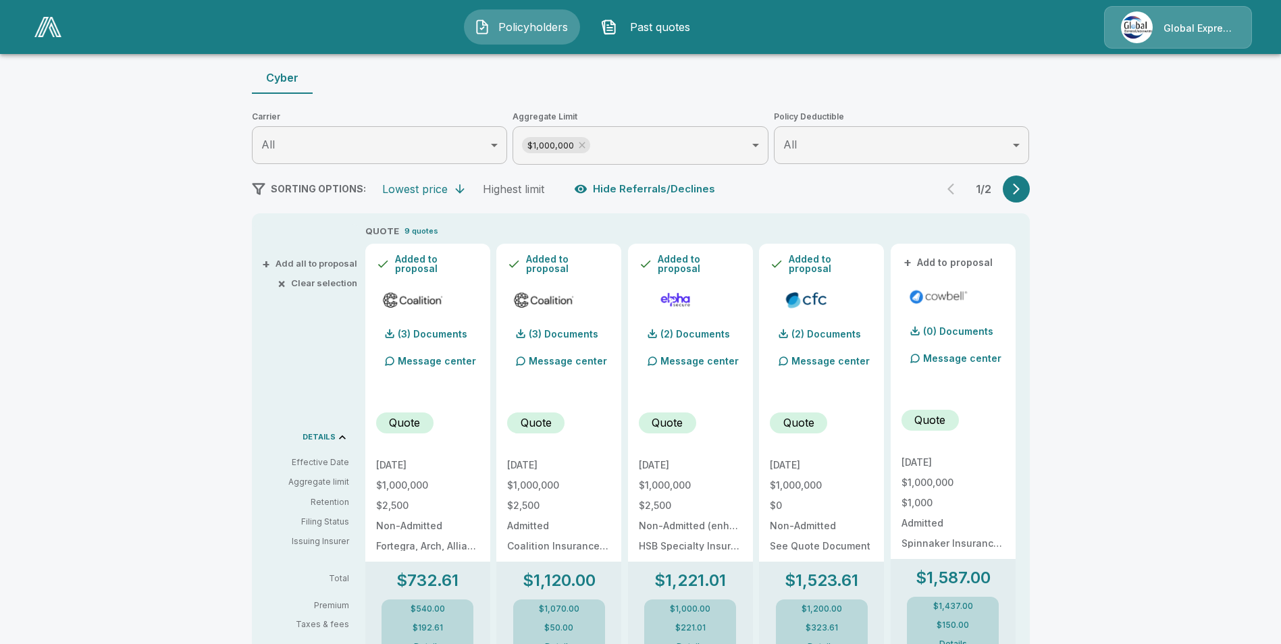
scroll to position [0, 0]
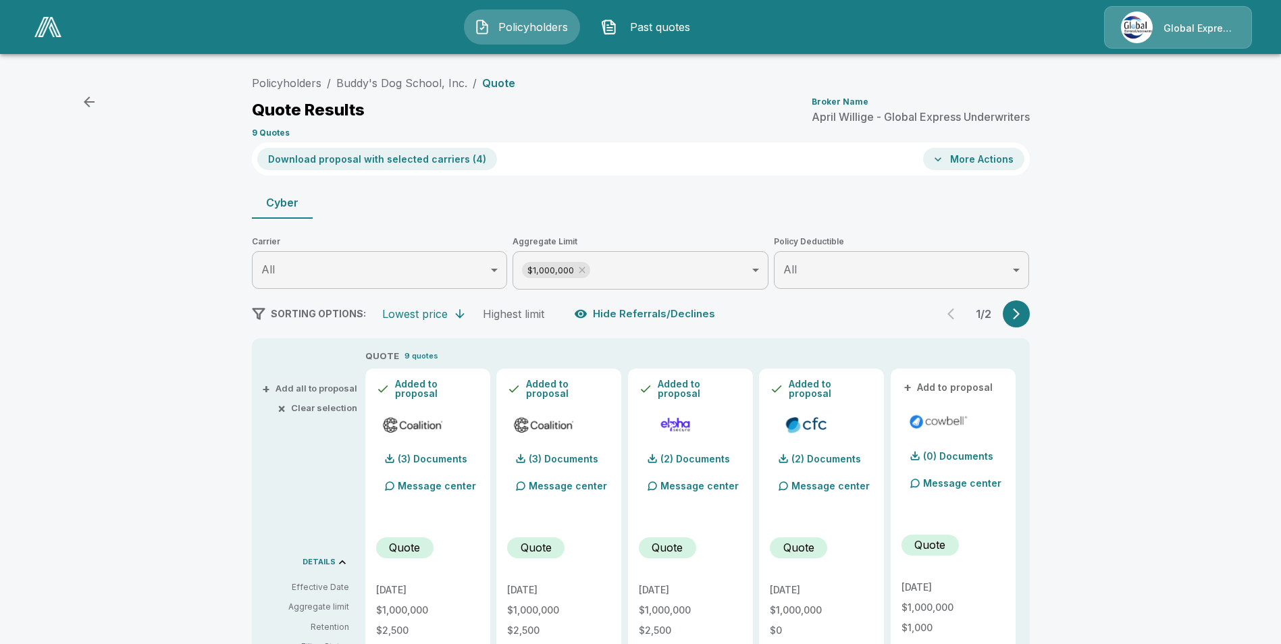
click at [492, 84] on p "Quote" at bounding box center [498, 83] width 33 height 11
click at [440, 79] on link "Buddy's Dog School, Inc." at bounding box center [401, 83] width 131 height 14
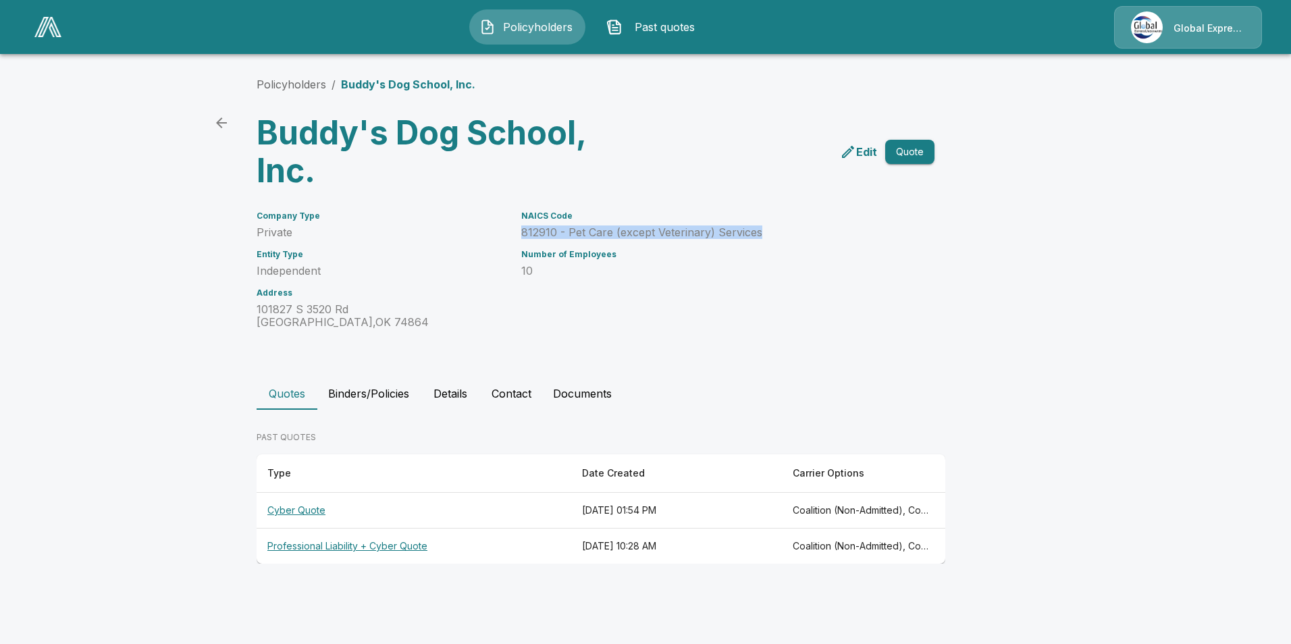
drag, startPoint x: 525, startPoint y: 231, endPoint x: 785, endPoint y: 236, distance: 259.4
click at [785, 236] on p "812910 - Pet Care (except Veterinary) Services" at bounding box center [711, 232] width 381 height 13
drag, startPoint x: 785, startPoint y: 236, endPoint x: 708, endPoint y: 228, distance: 76.7
copy p "812910 - Pet Care (except Veterinary) Services"
click at [307, 88] on link "Policyholders" at bounding box center [292, 85] width 70 height 14
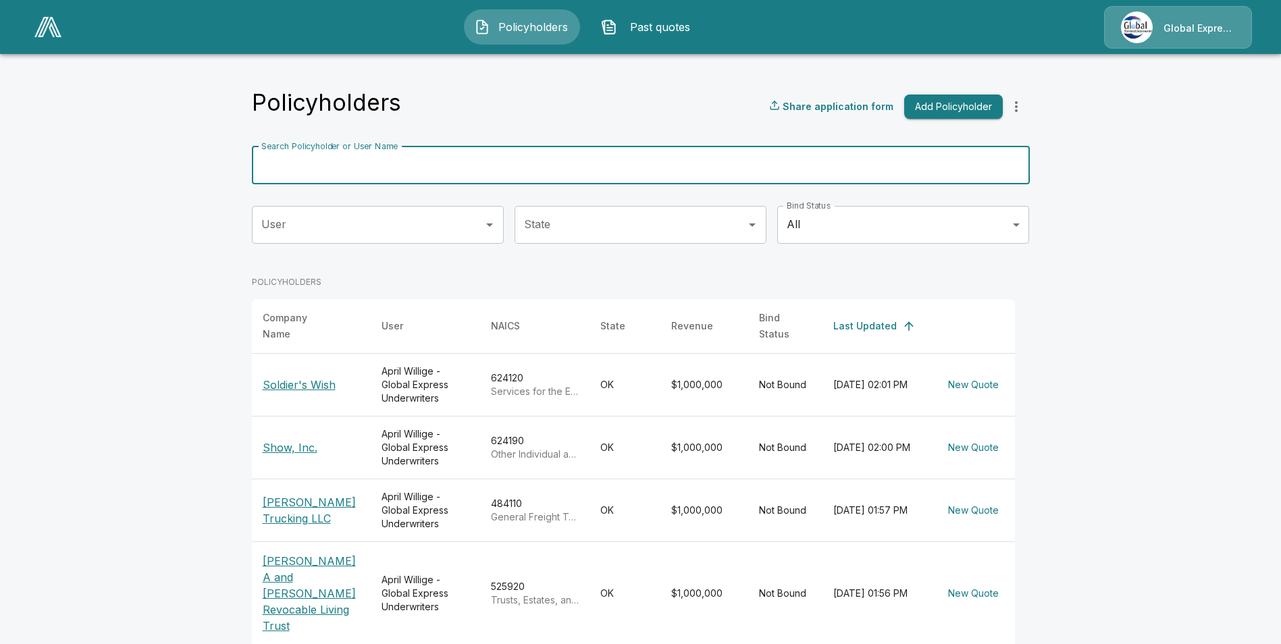
click at [450, 169] on input "Search Policyholder or User Name" at bounding box center [633, 166] width 763 height 38
paste input "**********"
type input "**********"
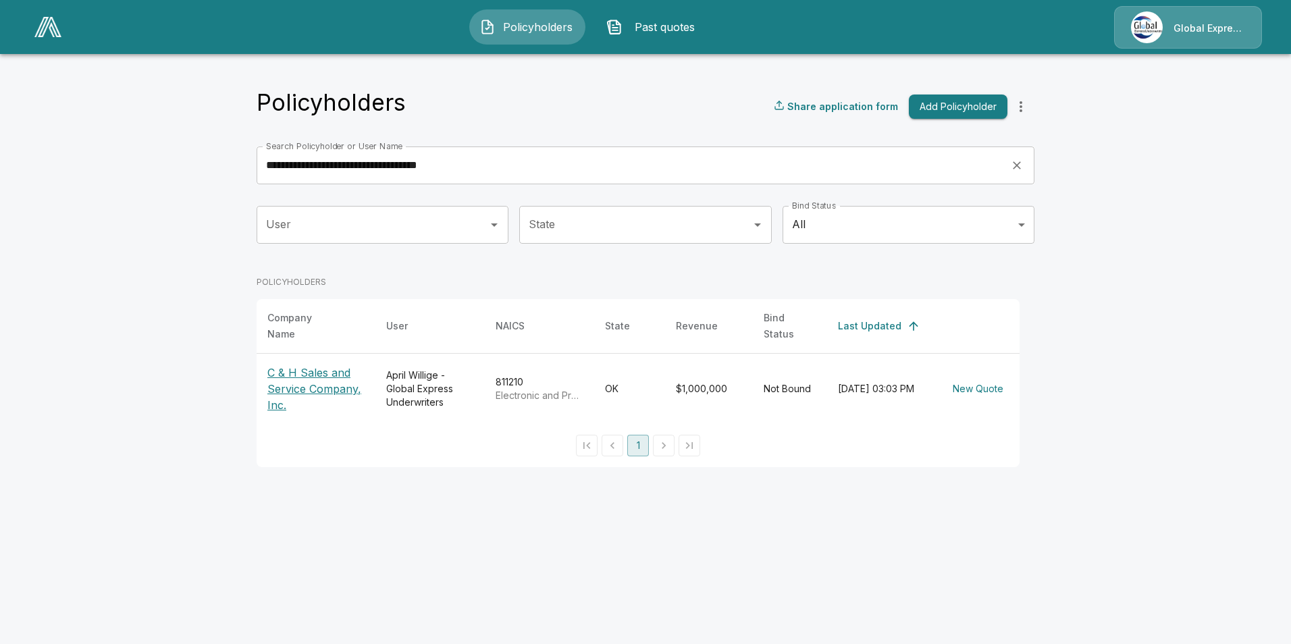
click at [320, 373] on p "C & H Sales and Service Company, Inc." at bounding box center [315, 389] width 97 height 49
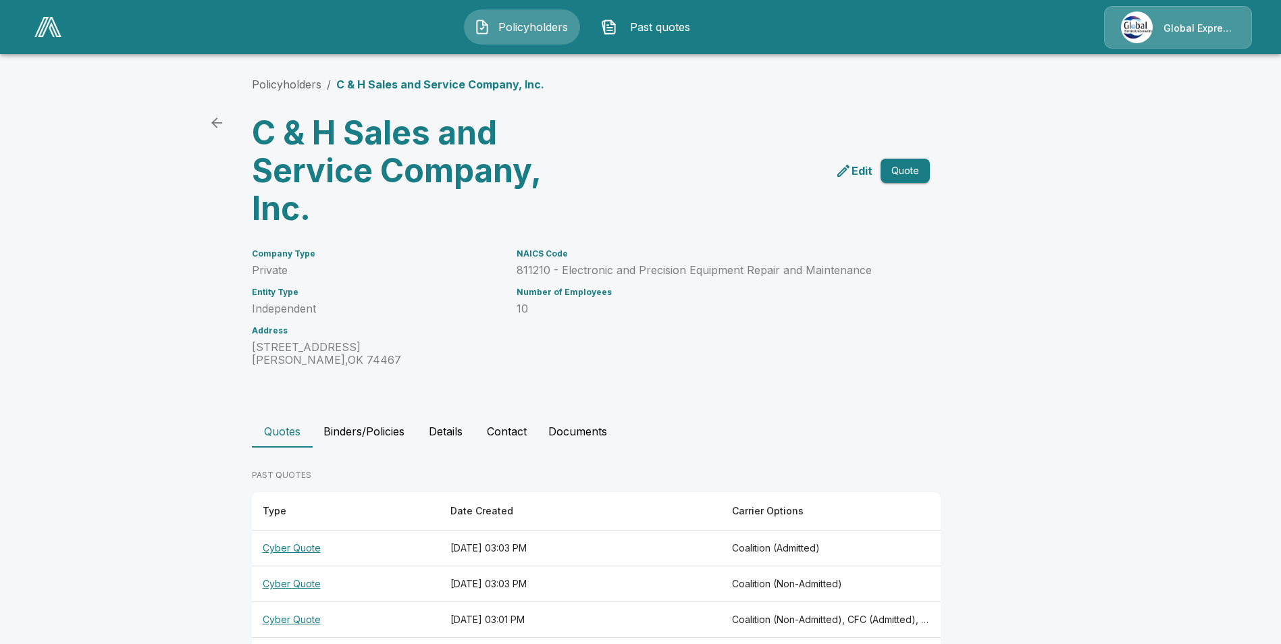
click at [294, 548] on th "Cyber Quote" at bounding box center [346, 549] width 188 height 36
